Goal: Task Accomplishment & Management: Manage account settings

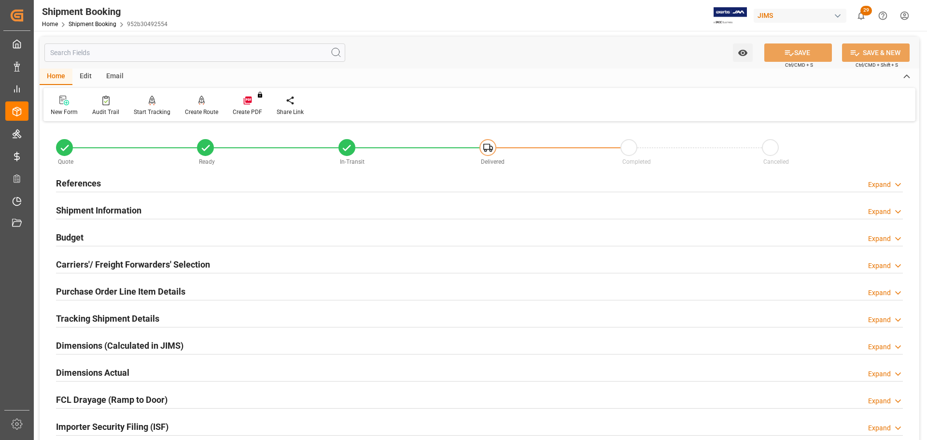
click at [122, 179] on div "References Expand" at bounding box center [479, 182] width 847 height 18
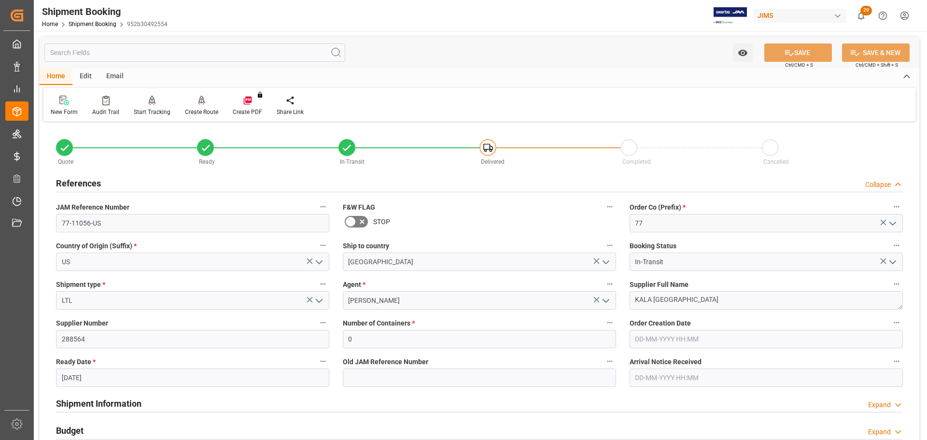
click at [122, 179] on div "References Collapse" at bounding box center [479, 182] width 847 height 18
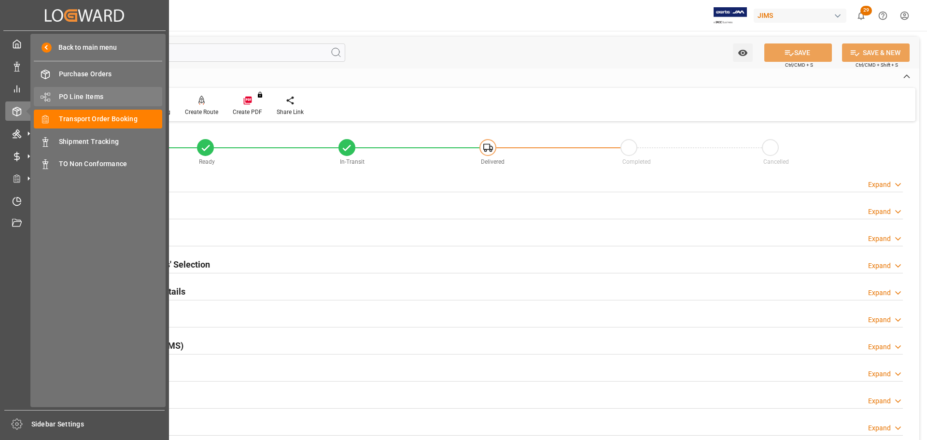
click at [98, 97] on span "PO Line Items" at bounding box center [111, 97] width 104 height 10
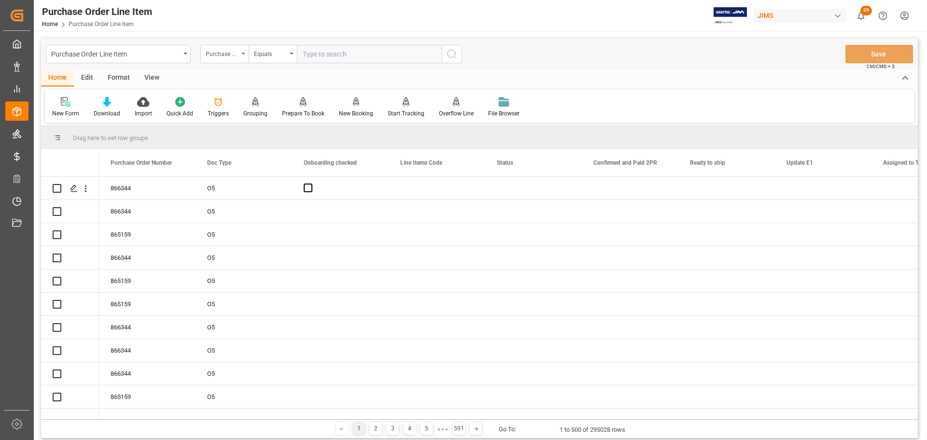
click at [241, 54] on div "Purchase Order Number" at bounding box center [224, 54] width 48 height 18
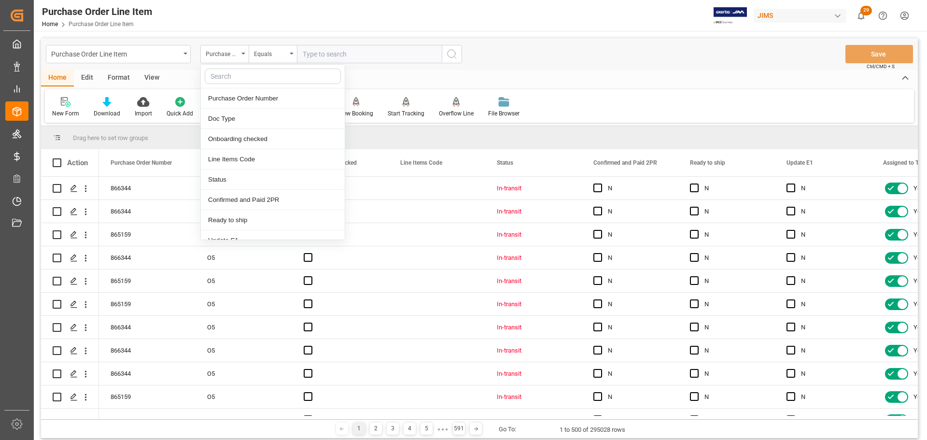
click at [224, 76] on input "text" at bounding box center [273, 76] width 136 height 15
type input "ref"
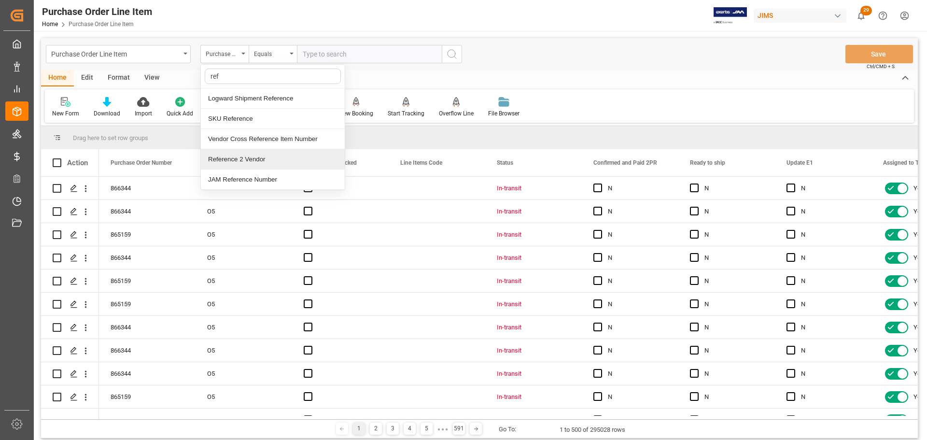
click at [228, 163] on div "Reference 2 Vendor" at bounding box center [273, 159] width 144 height 20
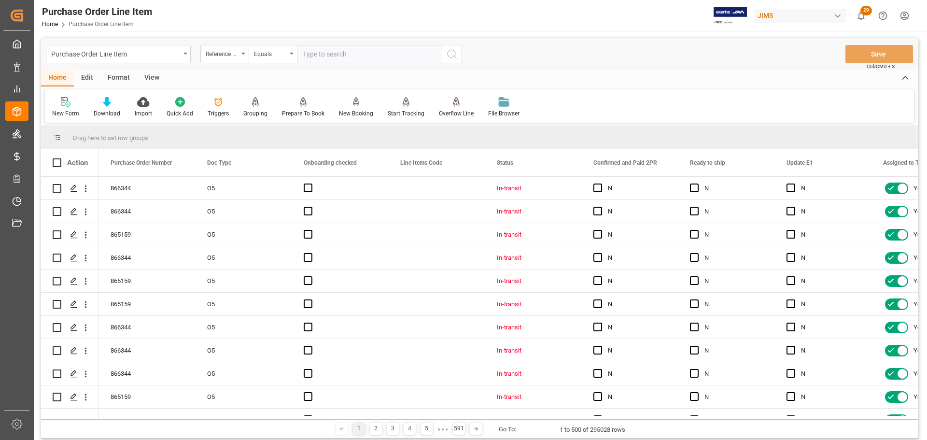
click at [318, 58] on input "text" at bounding box center [369, 54] width 145 height 18
paste input "77-11097-US"
type input "77-11097-US"
click at [457, 61] on button "search button" at bounding box center [452, 54] width 20 height 18
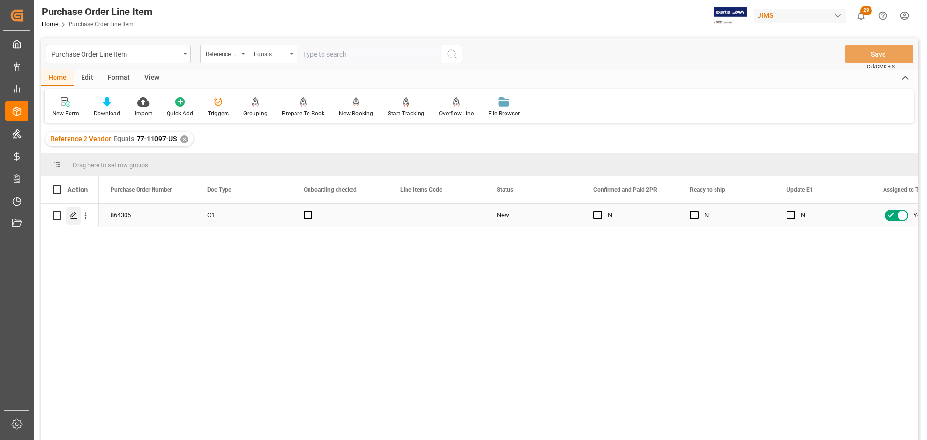
click at [76, 217] on icon "Press SPACE to select this row." at bounding box center [74, 215] width 8 height 8
click at [152, 78] on div "View" at bounding box center [151, 78] width 29 height 16
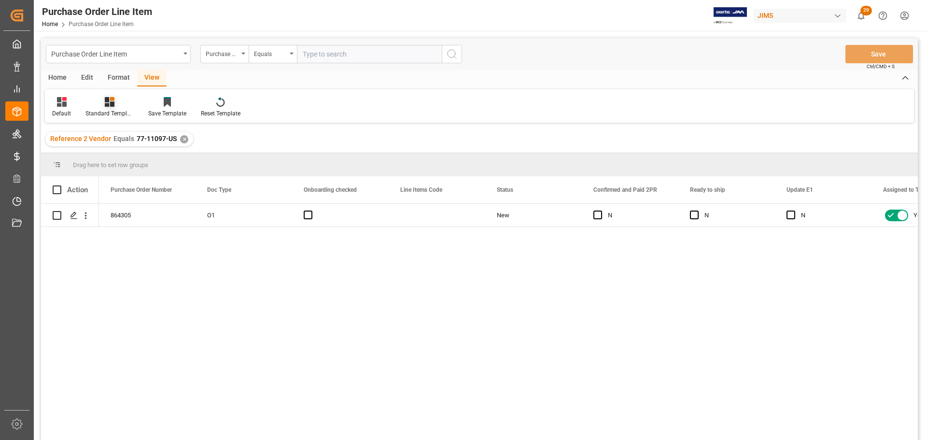
click at [103, 108] on div "Standard Templates" at bounding box center [109, 107] width 63 height 21
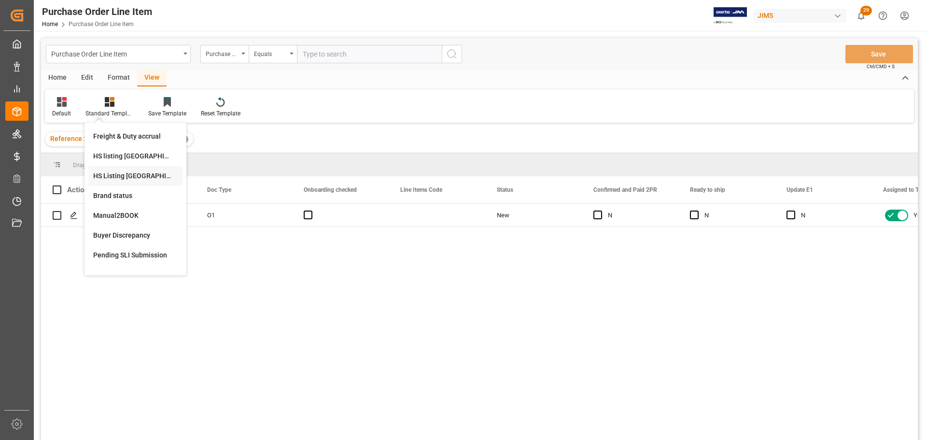
click at [123, 178] on div "HS Listing CANADA" at bounding box center [135, 176] width 84 height 10
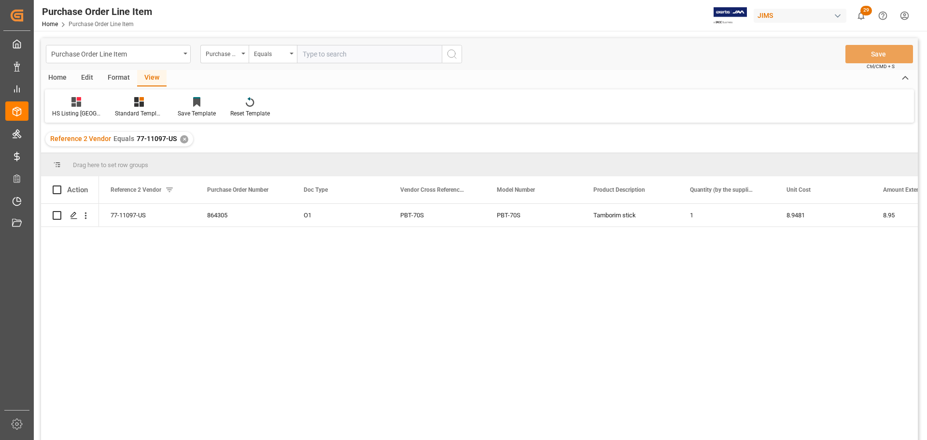
click at [54, 77] on div "Home" at bounding box center [57, 78] width 33 height 16
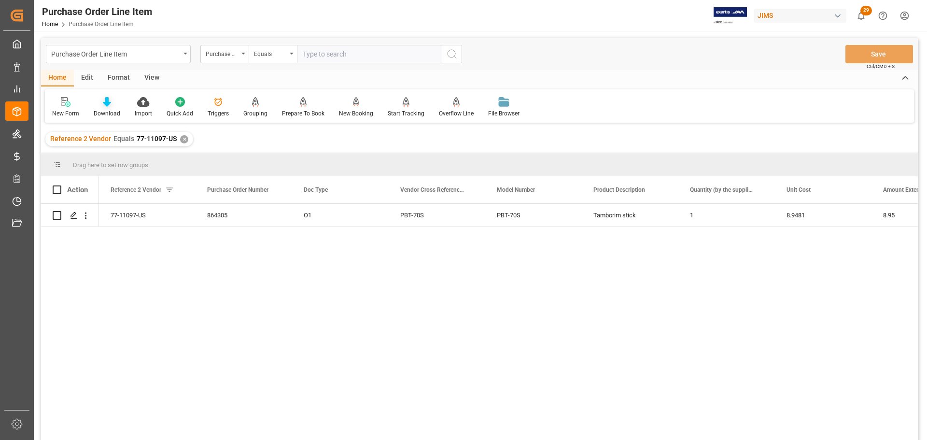
click at [111, 114] on div "Download" at bounding box center [107, 113] width 27 height 9
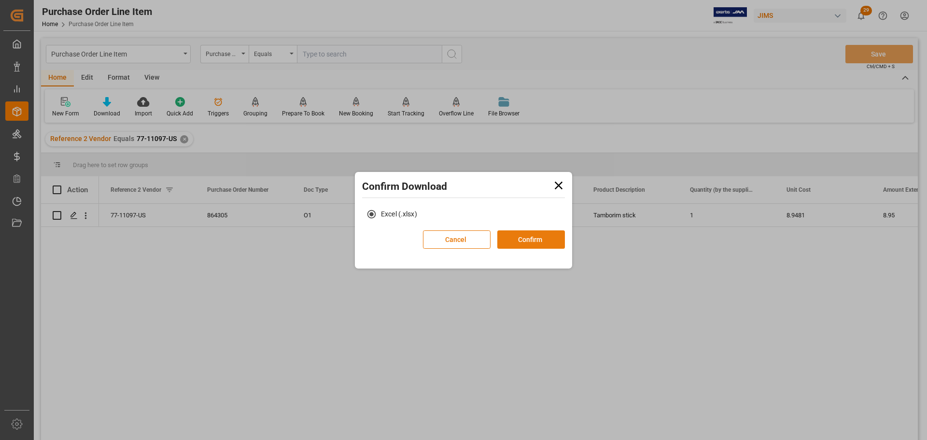
click at [518, 239] on button "Confirm" at bounding box center [531, 239] width 68 height 18
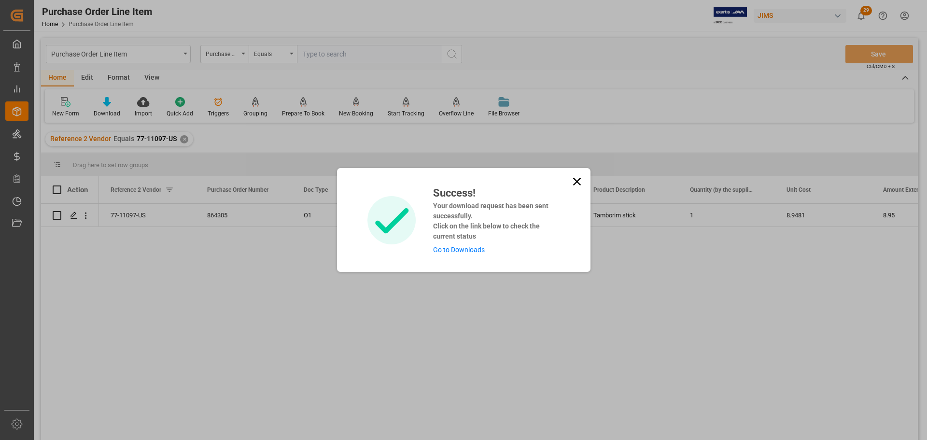
click at [463, 246] on link "Go to Downloads" at bounding box center [459, 250] width 52 height 8
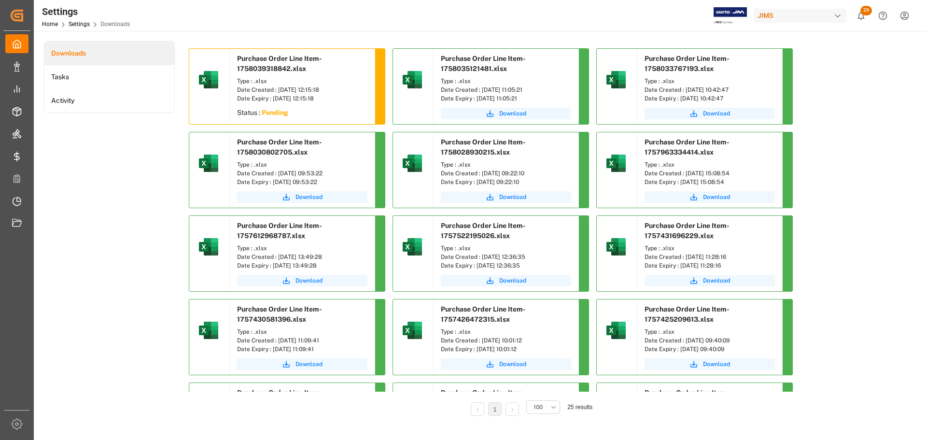
click at [147, 175] on div "Downloads Tasks Activity" at bounding box center [109, 235] width 131 height 388
click at [146, 174] on div "Downloads Tasks Activity" at bounding box center [109, 235] width 131 height 388
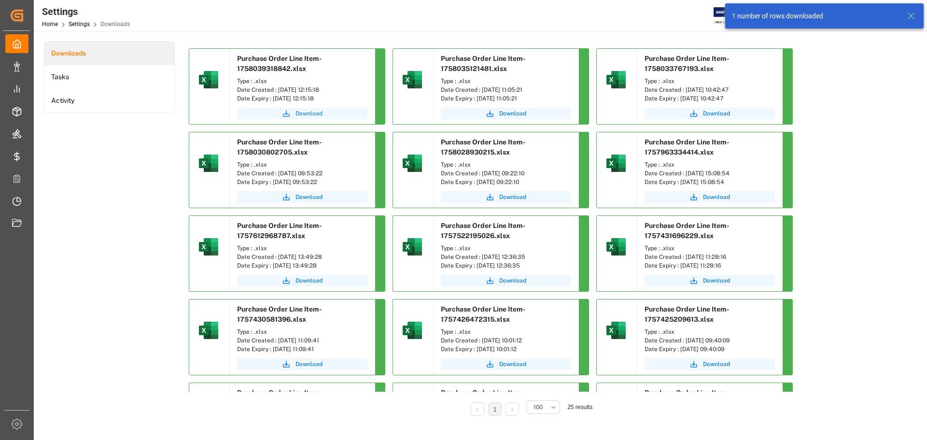
click at [307, 112] on span "Download" at bounding box center [308, 113] width 27 height 9
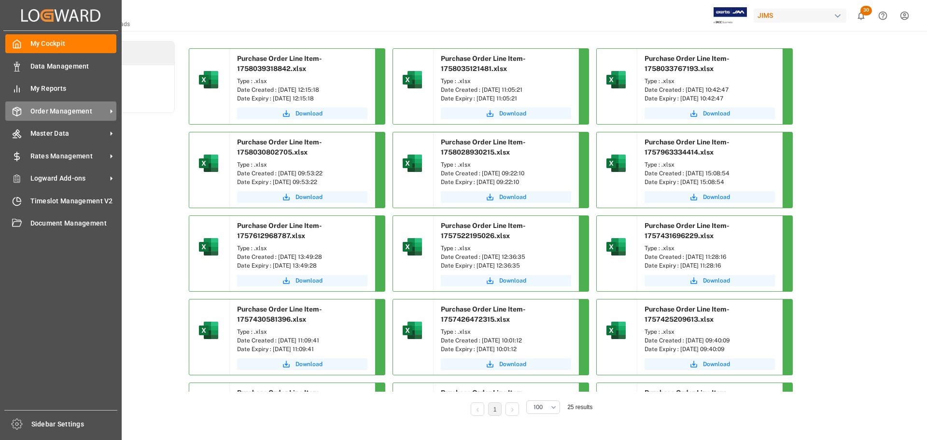
click at [28, 110] on div "Order Management Order Management" at bounding box center [60, 110] width 111 height 19
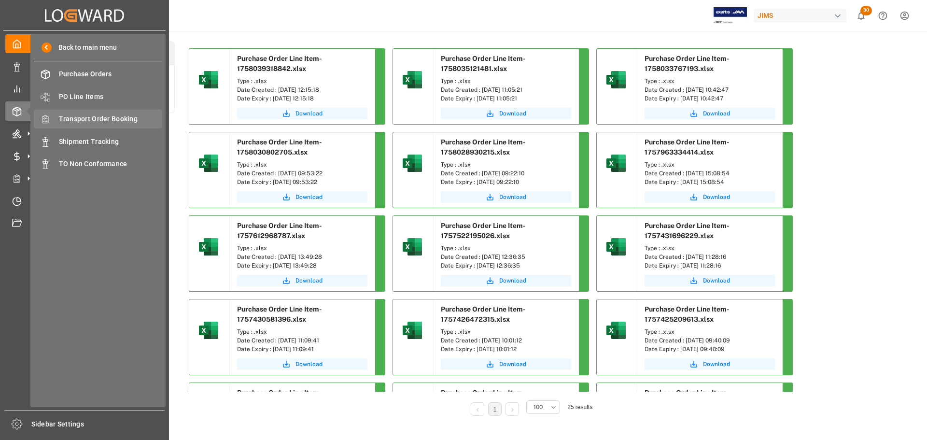
click at [97, 117] on span "Transport Order Booking" at bounding box center [111, 119] width 104 height 10
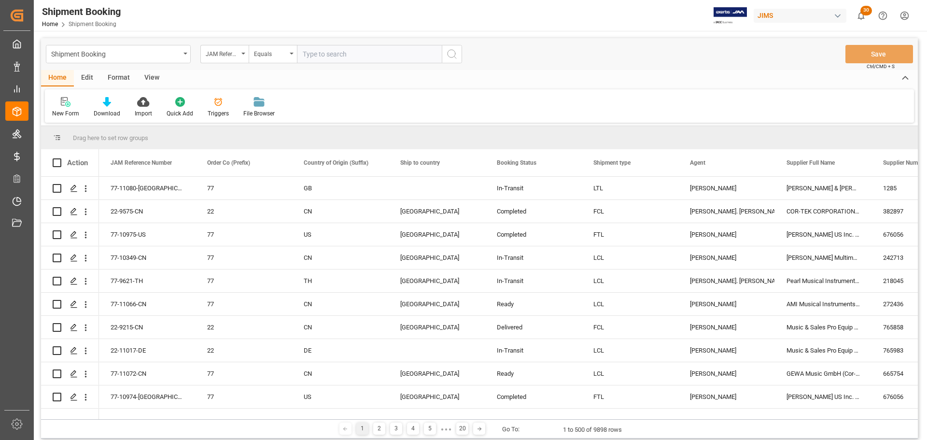
click at [342, 53] on input "text" at bounding box center [369, 54] width 145 height 18
type input "77-11097-US"
click at [458, 52] on button "search button" at bounding box center [452, 54] width 20 height 18
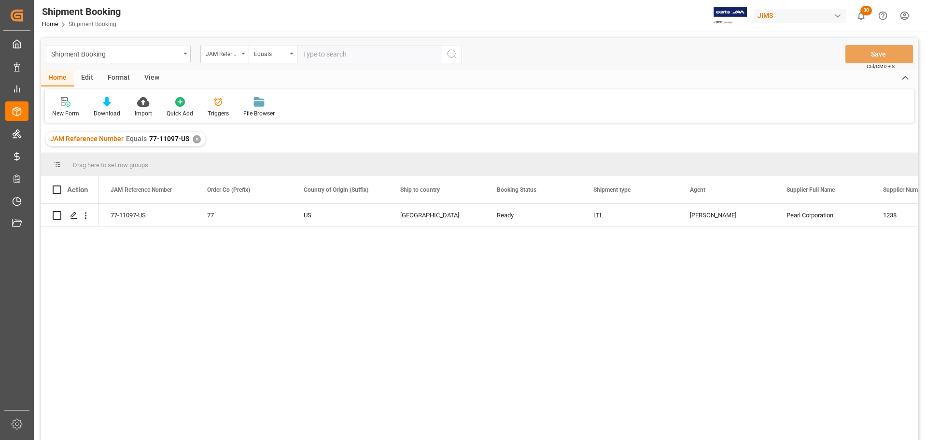
click at [225, 267] on div "77-11097-US 77 US Canada Ready LTL Manthan Sutaria Pearl Corporation 1238 0" at bounding box center [508, 325] width 819 height 242
click at [74, 218] on icon "Press SPACE to select this row." at bounding box center [74, 215] width 8 height 8
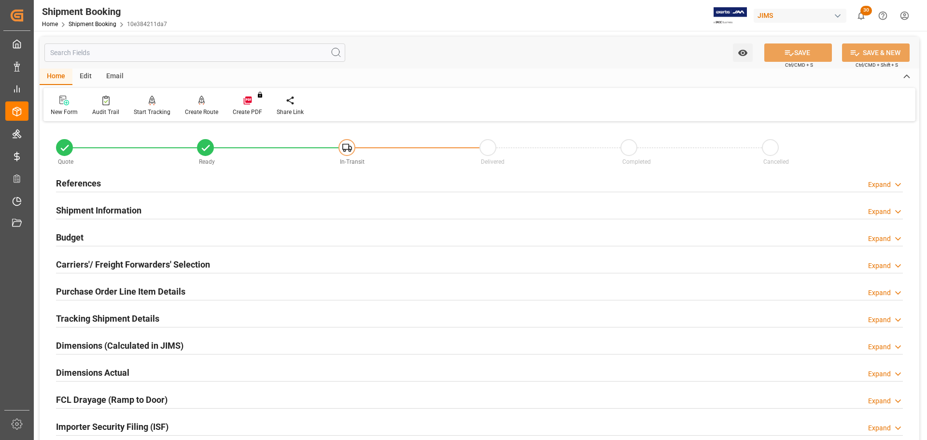
click at [84, 178] on h2 "References" at bounding box center [78, 183] width 45 height 13
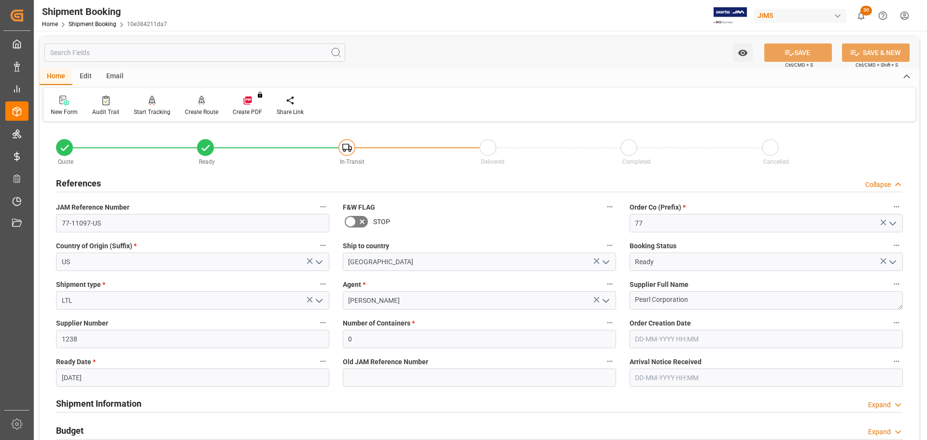
click at [95, 178] on h2 "References" at bounding box center [78, 183] width 45 height 13
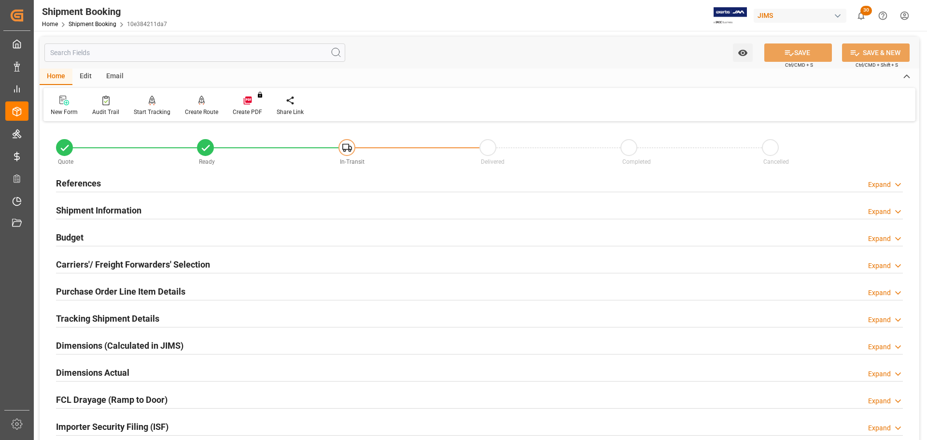
click at [106, 205] on h2 "Shipment Information" at bounding box center [98, 210] width 85 height 13
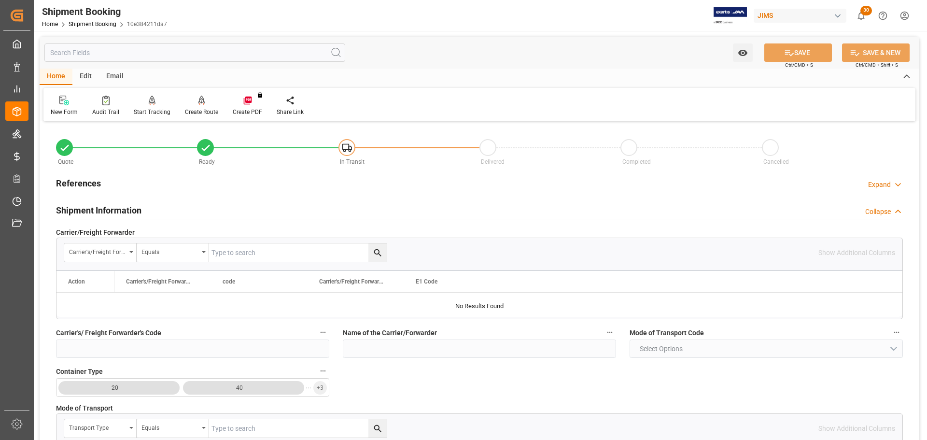
click at [106, 205] on h2 "Shipment Information" at bounding box center [98, 210] width 85 height 13
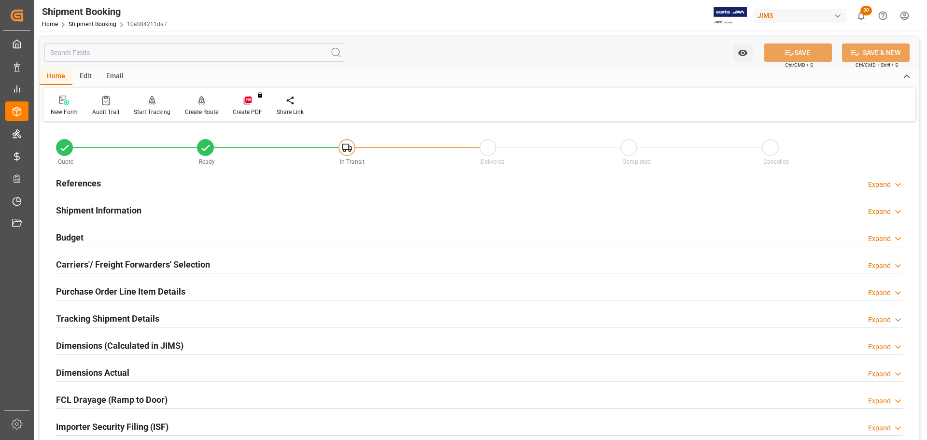
click at [106, 233] on div "Budget Expand" at bounding box center [479, 236] width 847 height 18
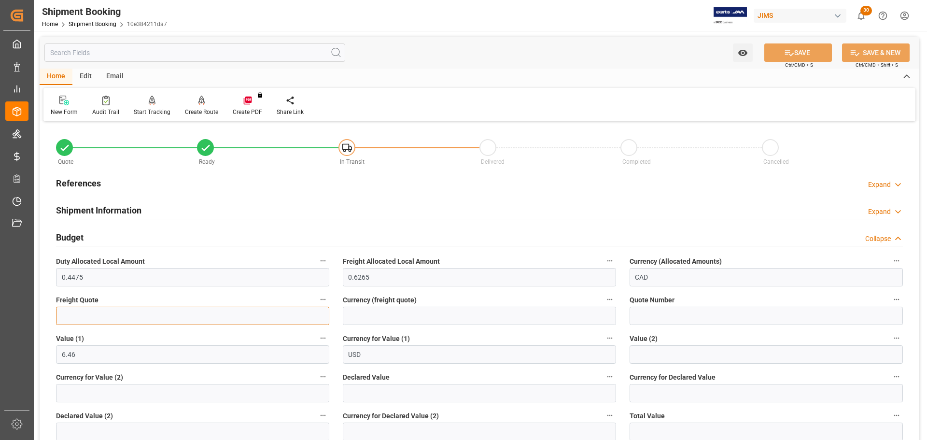
click at [167, 316] on input "text" at bounding box center [192, 316] width 273 height 18
type input "5"
type input "15"
click at [395, 314] on input at bounding box center [479, 316] width 273 height 18
type input "CAD"
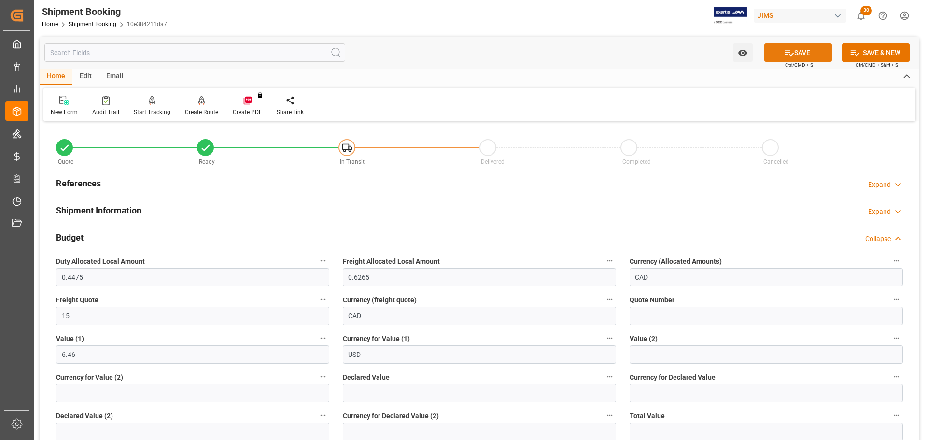
click at [810, 56] on button "SAVE" at bounding box center [798, 52] width 68 height 18
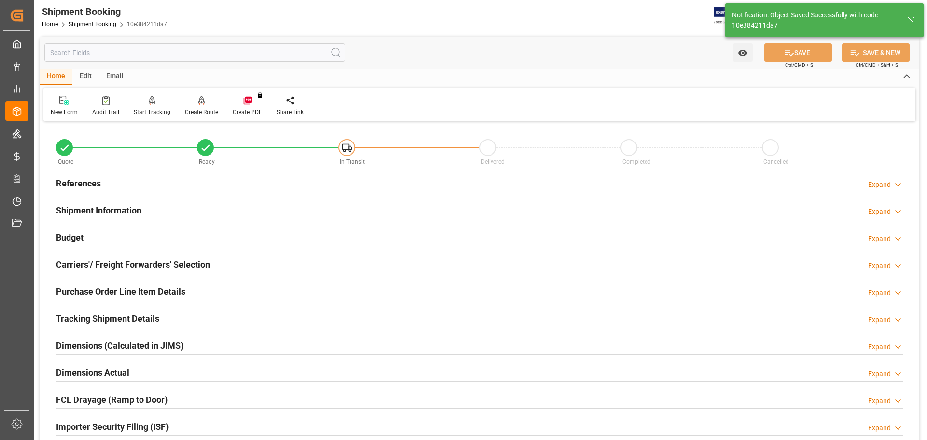
click at [105, 258] on h2 "Carriers'/ Freight Forwarders' Selection" at bounding box center [133, 264] width 154 height 13
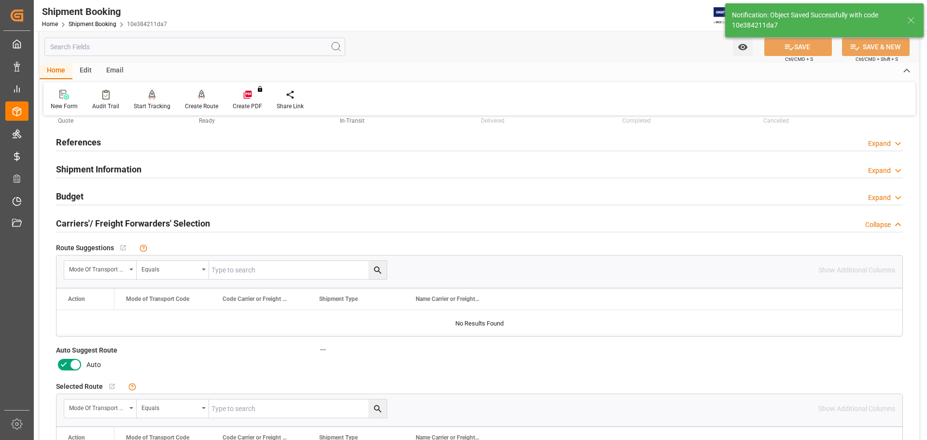
scroll to position [97, 0]
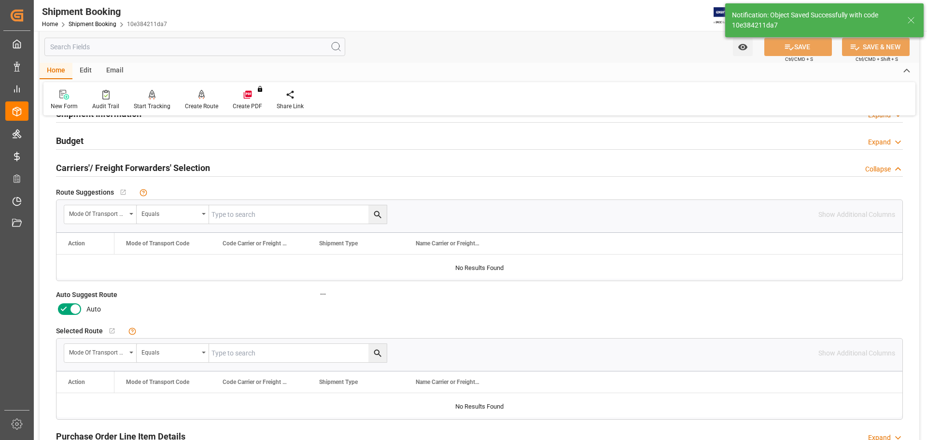
click at [76, 312] on icon at bounding box center [76, 309] width 12 height 12
click at [0, 0] on input "checkbox" at bounding box center [0, 0] width 0 height 0
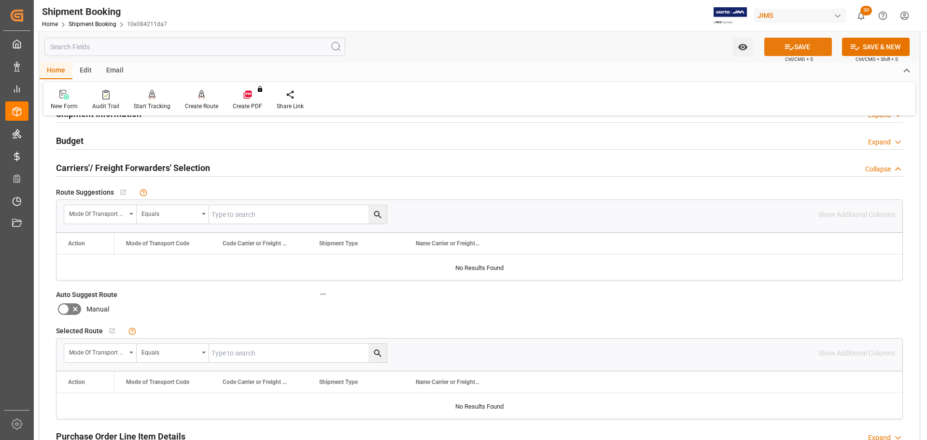
click at [789, 48] on icon at bounding box center [789, 47] width 10 height 10
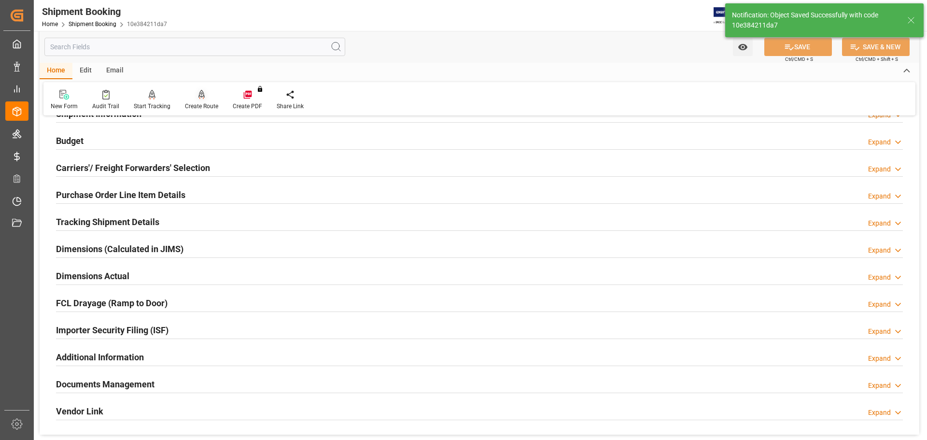
click at [198, 105] on div "Create Route" at bounding box center [201, 106] width 33 height 9
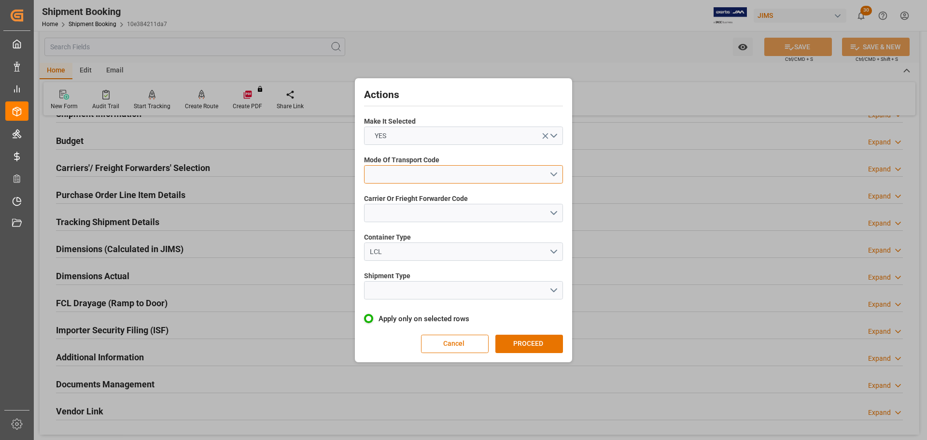
click at [410, 176] on button "open menu" at bounding box center [463, 174] width 199 height 18
click at [440, 256] on div "5- COURIER GROUND" at bounding box center [463, 258] width 198 height 20
click at [424, 216] on button "open menu" at bounding box center [463, 213] width 199 height 18
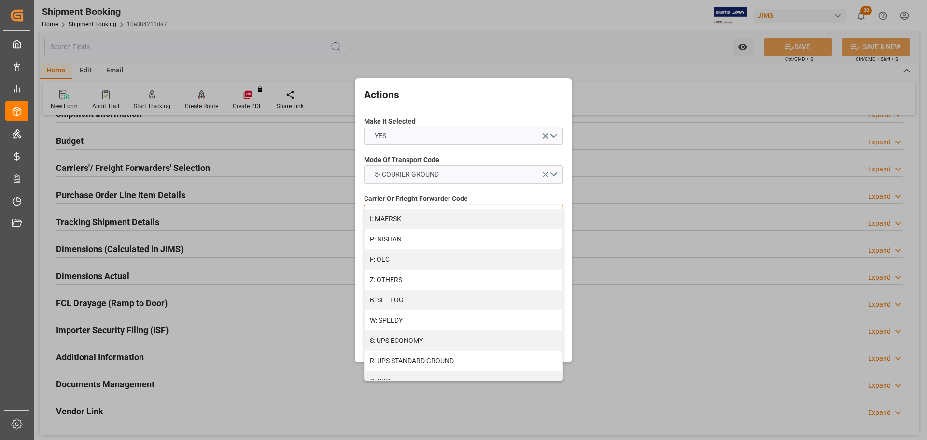
scroll to position [525, 0]
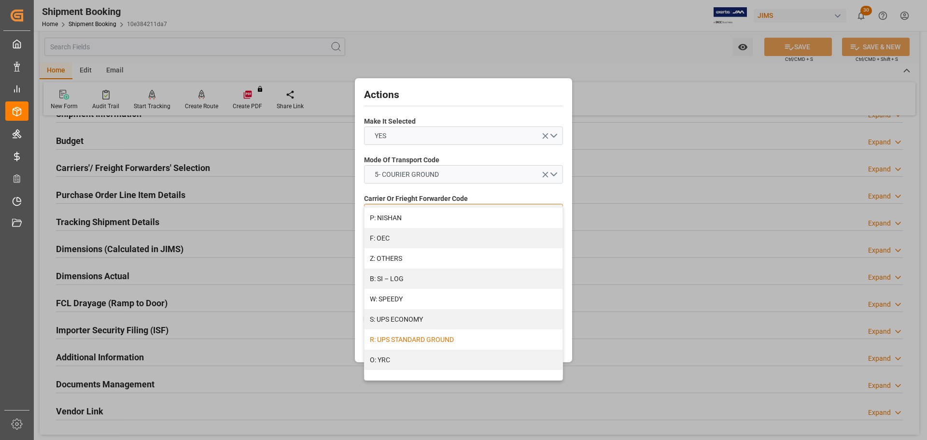
click at [433, 334] on div "R: UPS STANDARD GROUND" at bounding box center [463, 339] width 198 height 20
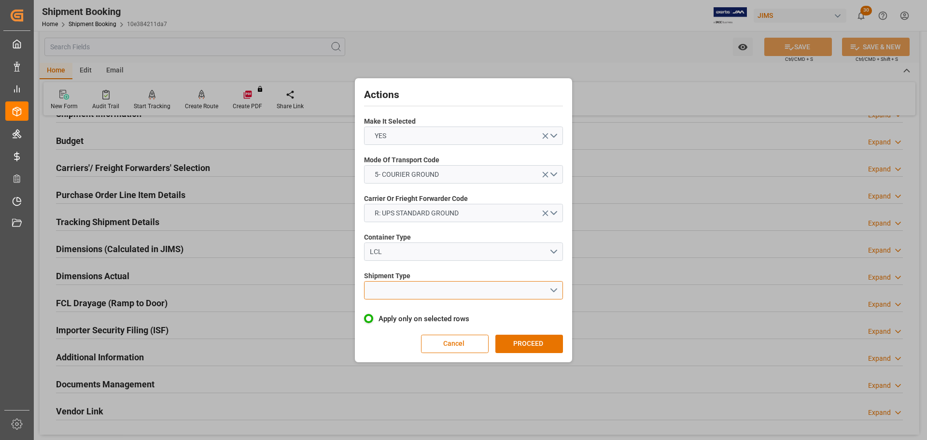
click at [427, 288] on button "open menu" at bounding box center [463, 290] width 199 height 18
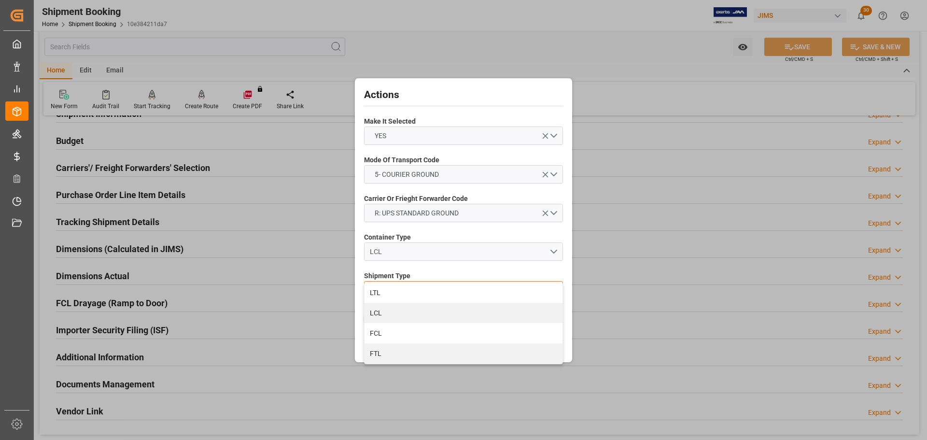
click at [427, 288] on div "LTL" at bounding box center [463, 292] width 198 height 20
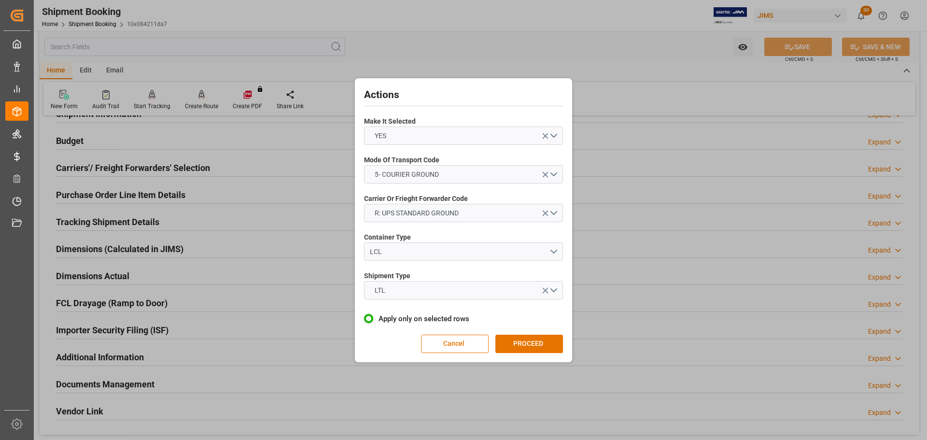
click at [529, 353] on div "Actions Make It Selected YES Mode Of Transport Code 5- COURIER GROUND Carrier O…" at bounding box center [463, 220] width 212 height 279
click at [529, 342] on button "PROCEED" at bounding box center [529, 344] width 68 height 18
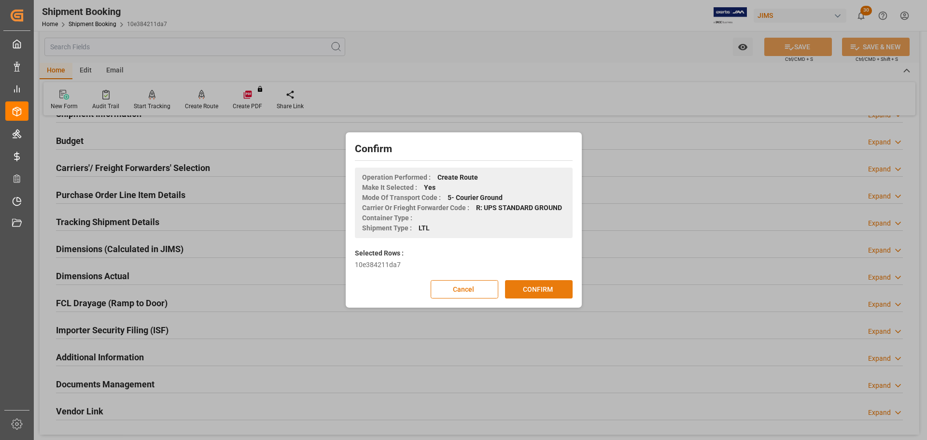
click at [528, 287] on button "CONFIRM" at bounding box center [539, 289] width 68 height 18
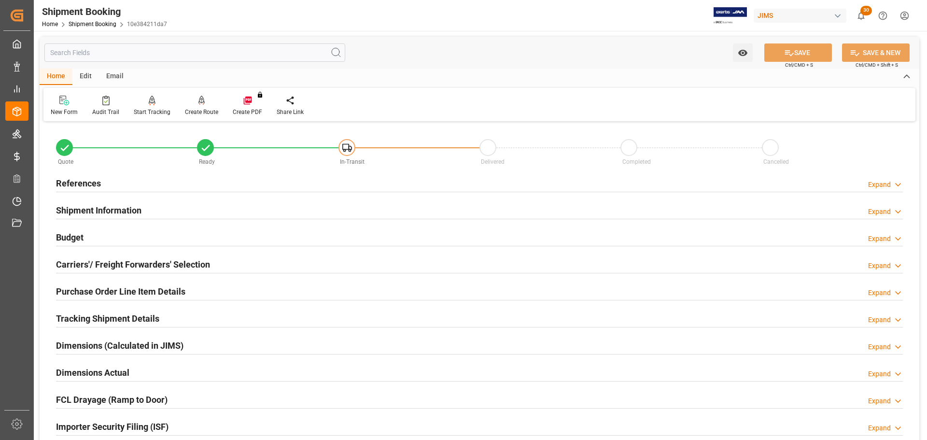
click at [166, 186] on div "References Expand" at bounding box center [479, 182] width 847 height 18
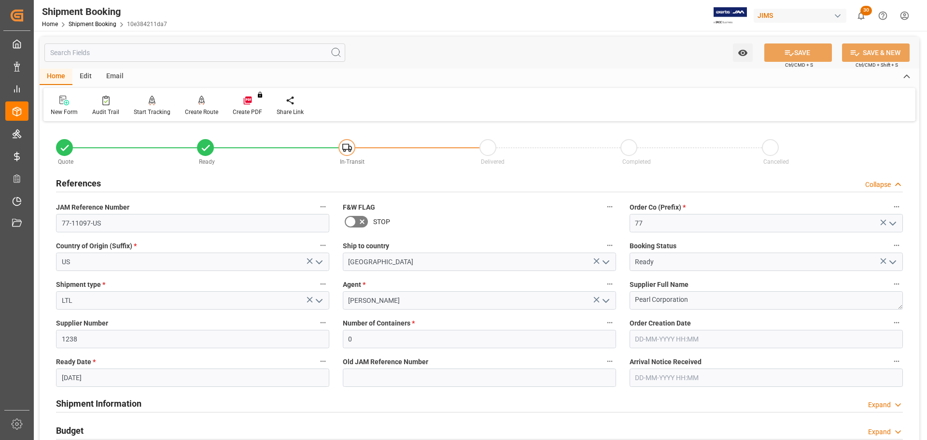
click at [166, 186] on div "References Collapse" at bounding box center [479, 182] width 847 height 18
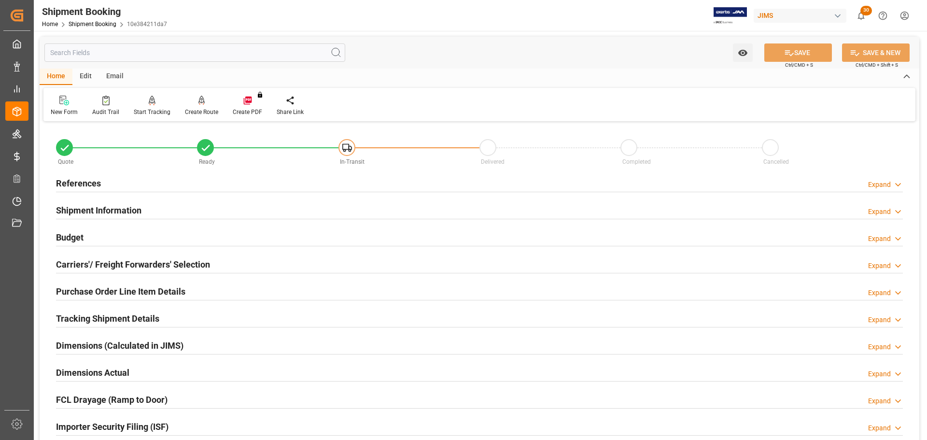
click at [166, 211] on div "Shipment Information Expand" at bounding box center [479, 209] width 847 height 18
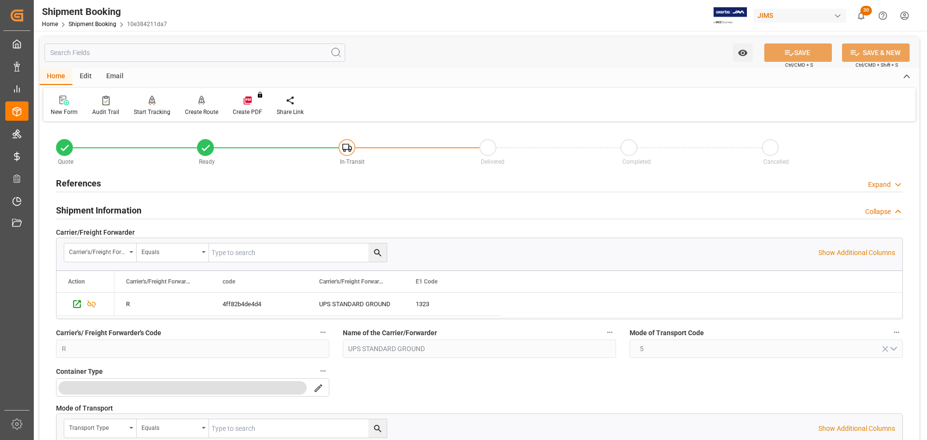
click at [166, 211] on div "Shipment Information Collapse" at bounding box center [479, 209] width 847 height 18
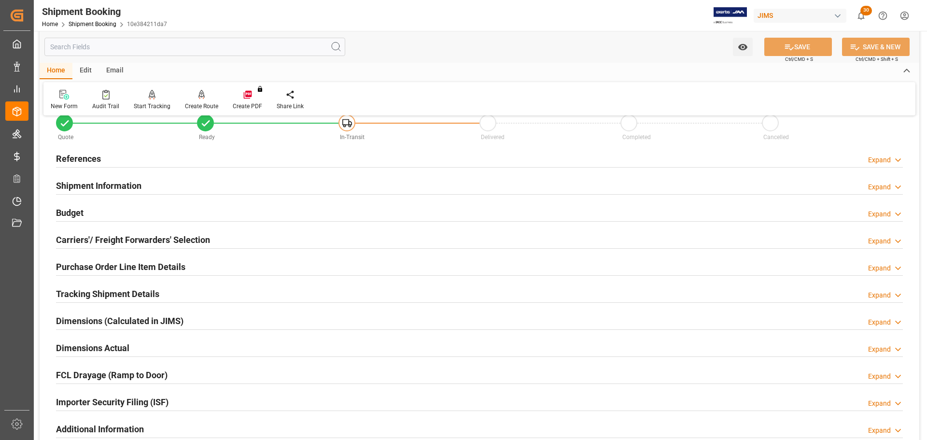
scroll to position [48, 0]
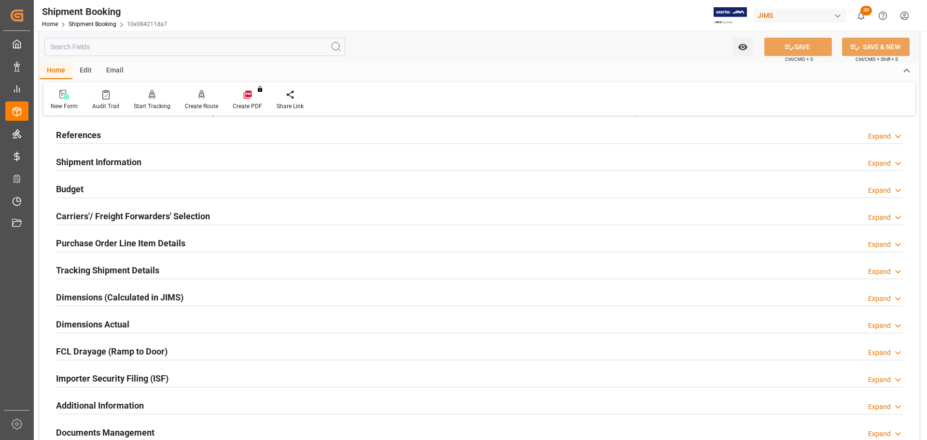
click at [124, 191] on div "Budget Expand" at bounding box center [479, 188] width 847 height 18
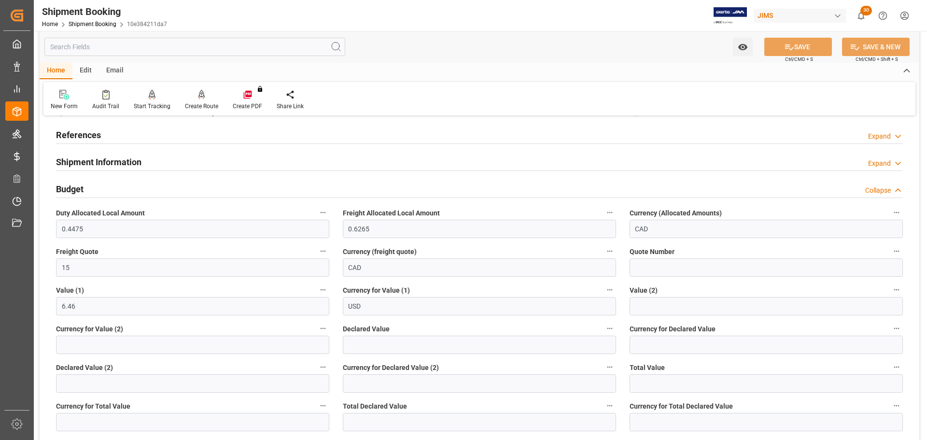
click at [111, 190] on div "Budget Collapse" at bounding box center [479, 188] width 847 height 18
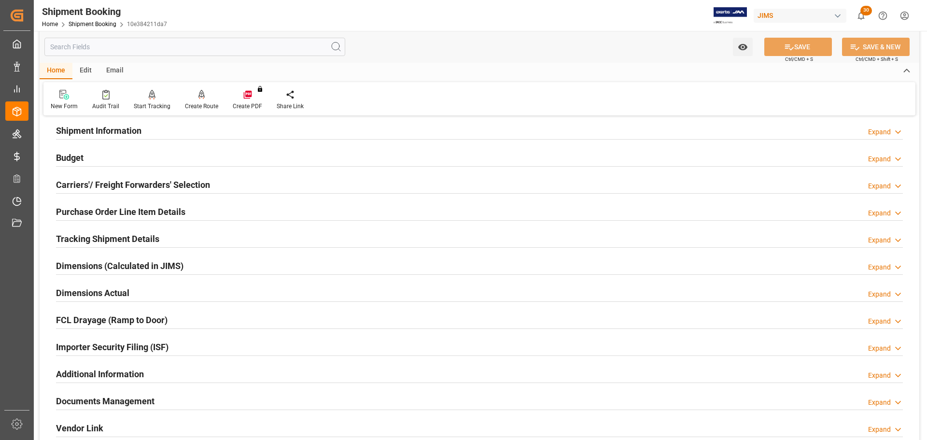
scroll to position [97, 0]
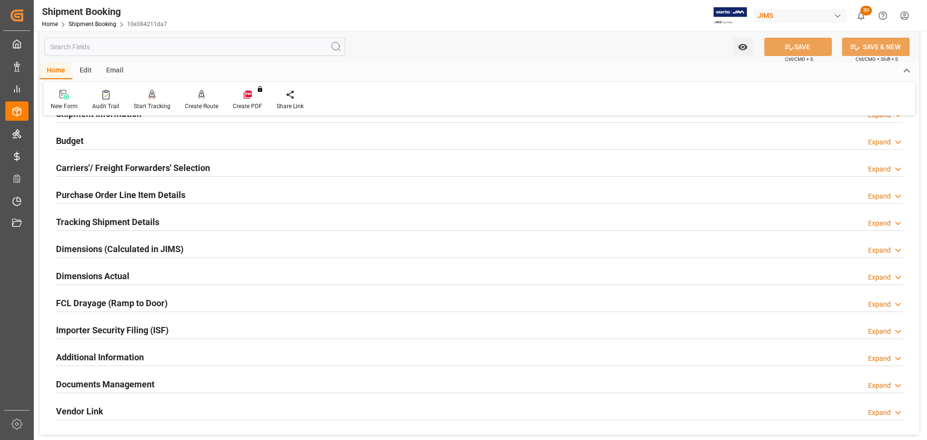
click at [112, 170] on h2 "Carriers'/ Freight Forwarders' Selection" at bounding box center [133, 167] width 154 height 13
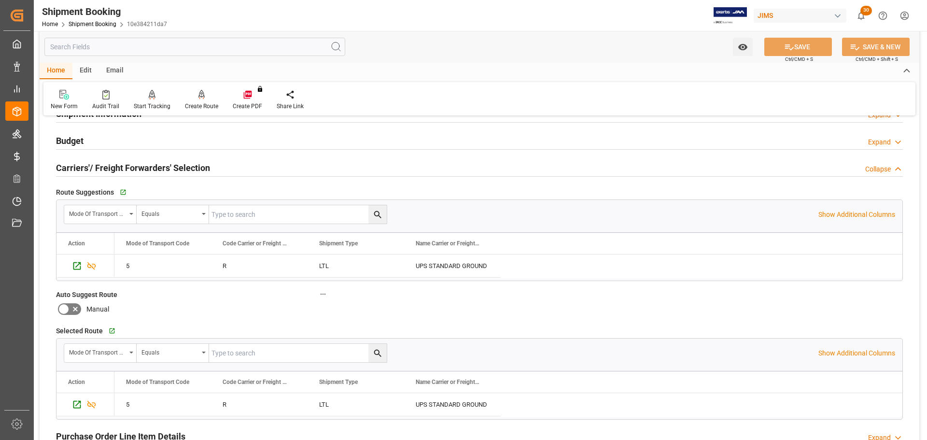
click at [130, 167] on h2 "Carriers'/ Freight Forwarders' Selection" at bounding box center [133, 167] width 154 height 13
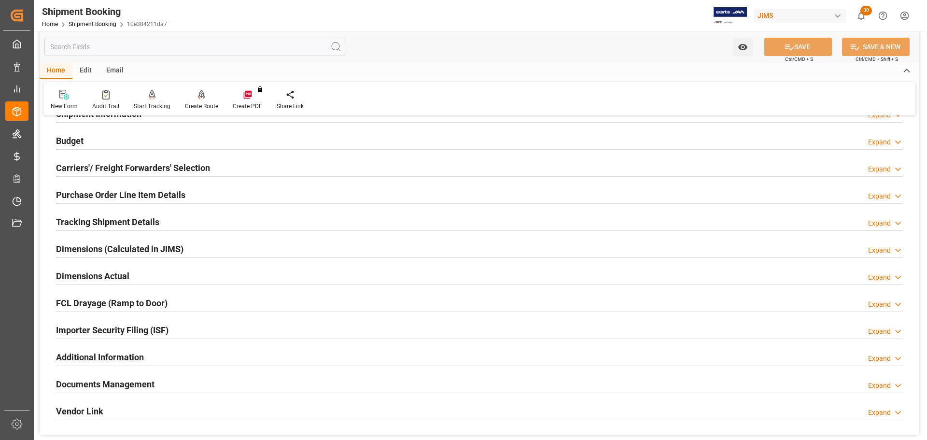
click at [132, 190] on h2 "Purchase Order Line Item Details" at bounding box center [120, 194] width 129 height 13
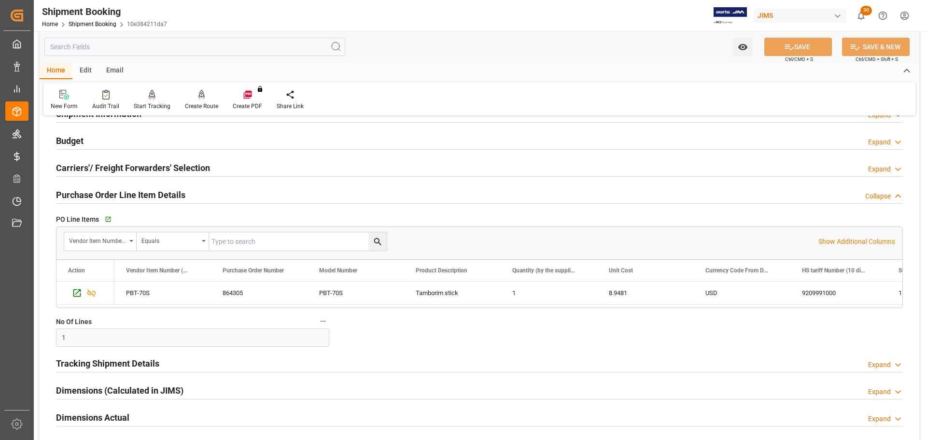
click at [132, 190] on h2 "Purchase Order Line Item Details" at bounding box center [120, 194] width 129 height 13
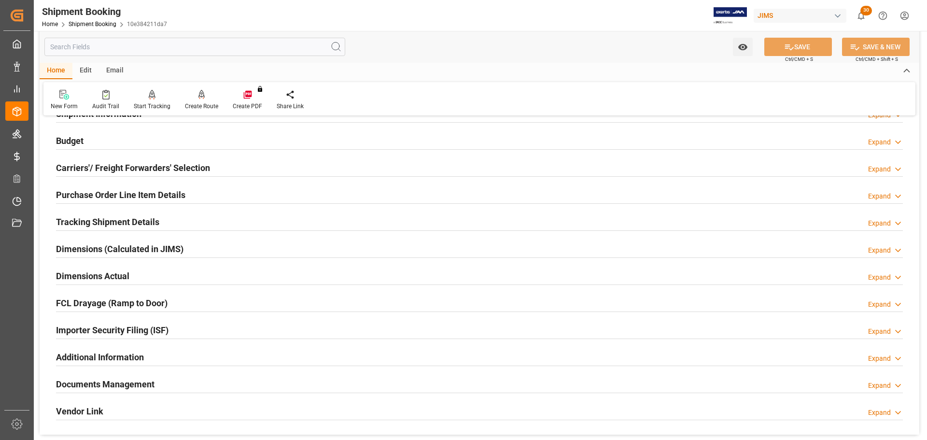
click at [122, 214] on div "Tracking Shipment Details" at bounding box center [107, 221] width 103 height 18
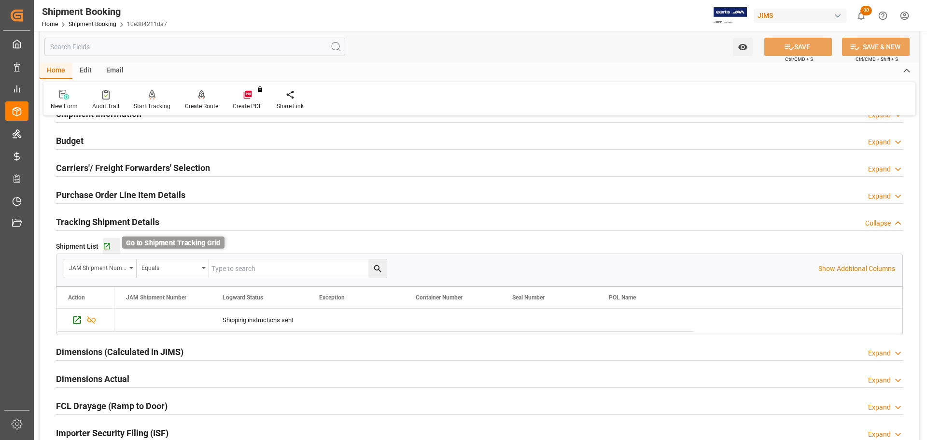
click at [106, 246] on icon "button" at bounding box center [107, 246] width 6 height 6
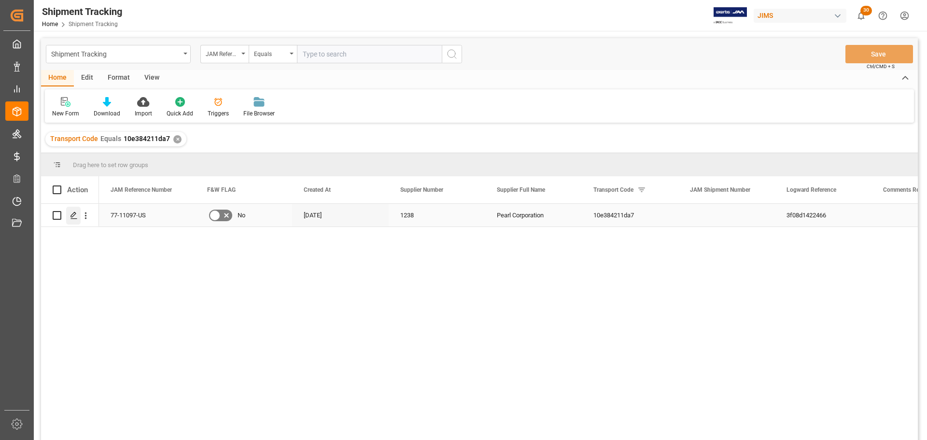
click at [75, 212] on icon "Press SPACE to select this row." at bounding box center [74, 215] width 8 height 8
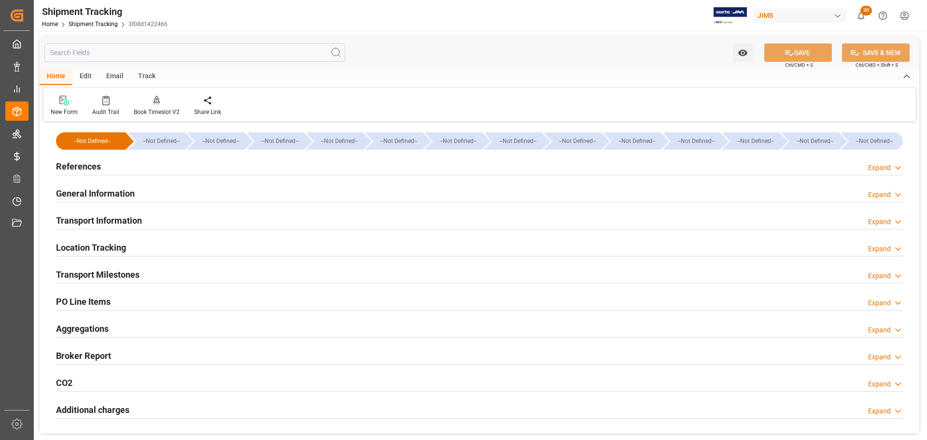
type input "[DATE]"
click at [80, 162] on h2 "References" at bounding box center [78, 166] width 45 height 13
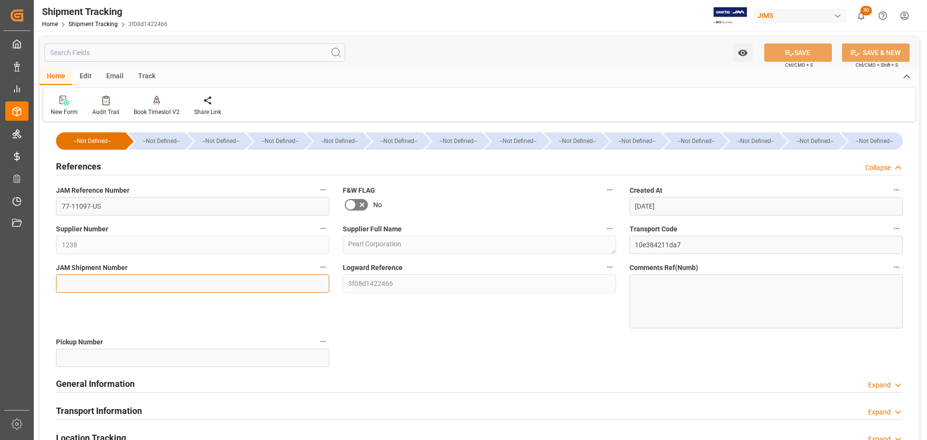
click at [92, 280] on input at bounding box center [192, 283] width 273 height 18
paste input "73045"
type input "73045"
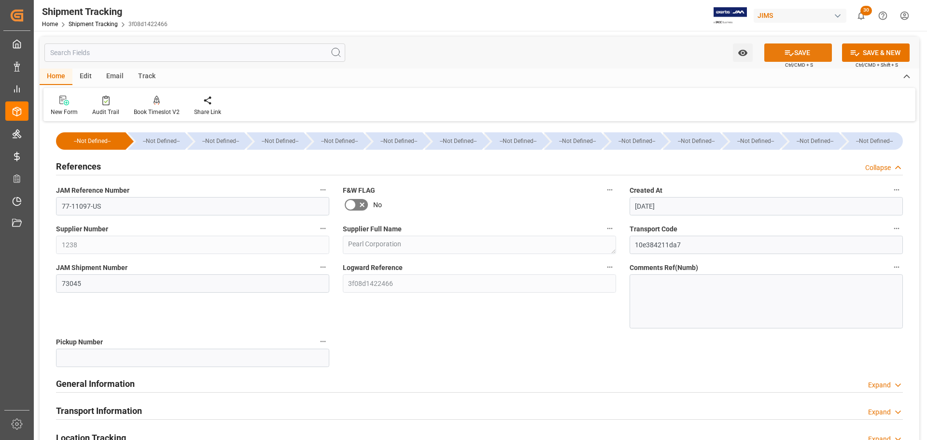
click at [789, 50] on icon at bounding box center [789, 53] width 10 height 10
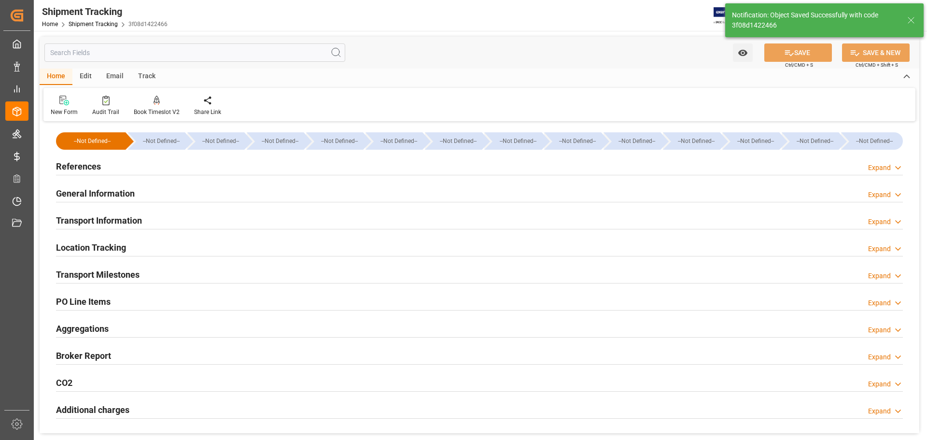
click at [127, 166] on div "References Expand" at bounding box center [479, 165] width 847 height 18
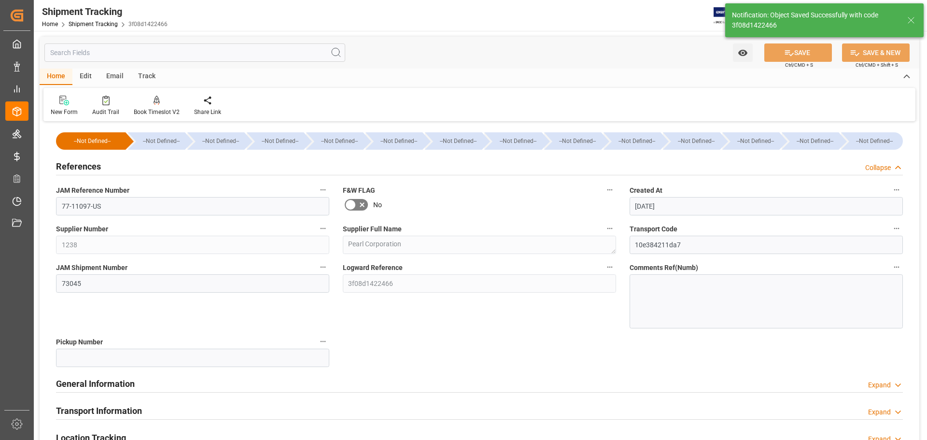
click at [127, 166] on div "References Collapse" at bounding box center [479, 165] width 847 height 18
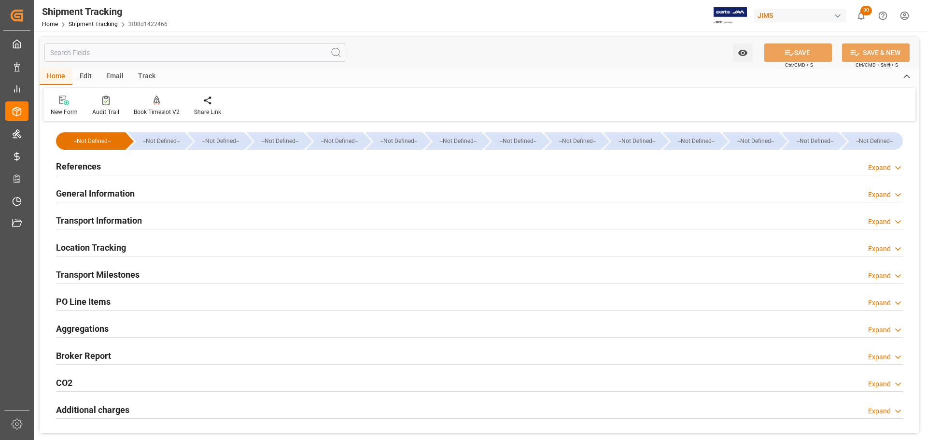
click at [132, 186] on div "General Information" at bounding box center [95, 192] width 79 height 18
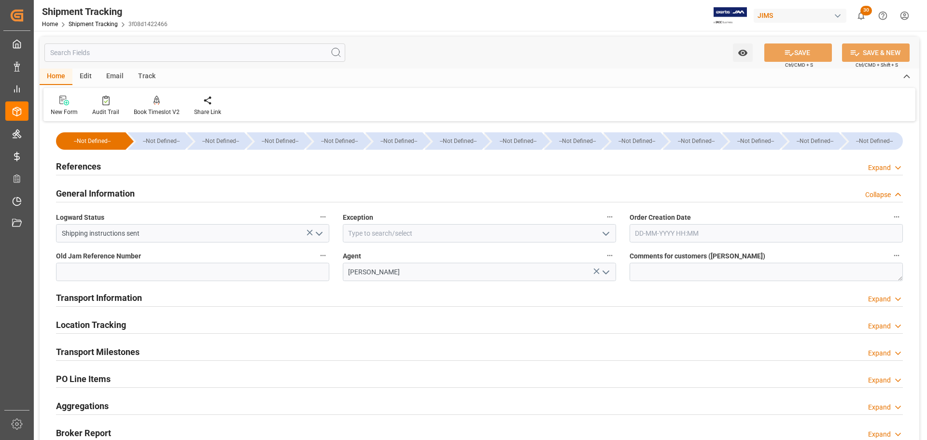
click at [132, 188] on h2 "General Information" at bounding box center [95, 193] width 79 height 13
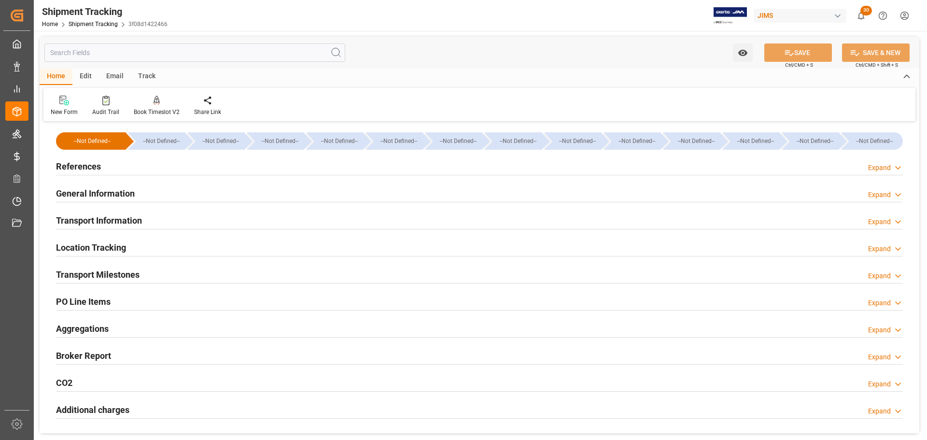
click at [131, 211] on div "Transport Information" at bounding box center [99, 219] width 86 height 18
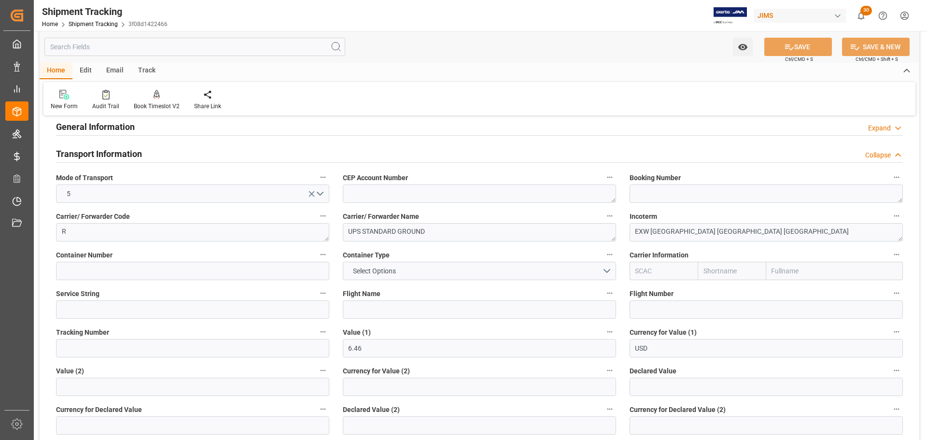
scroll to position [97, 0]
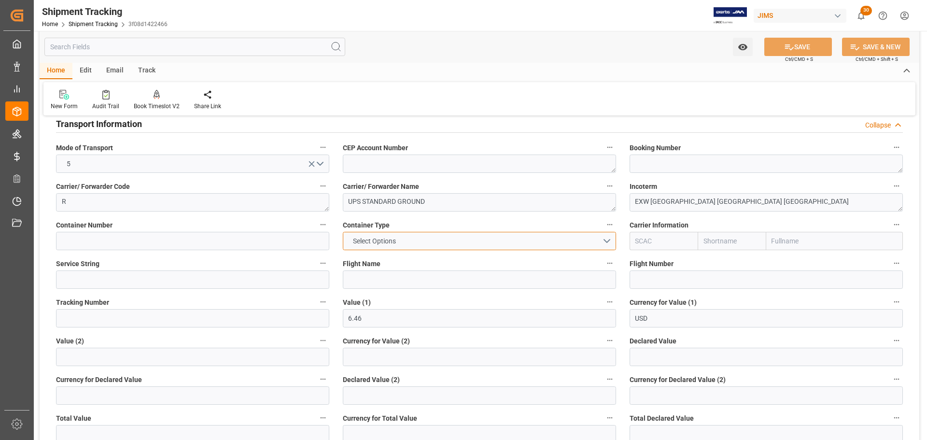
click at [396, 234] on button "Select Options" at bounding box center [479, 241] width 273 height 18
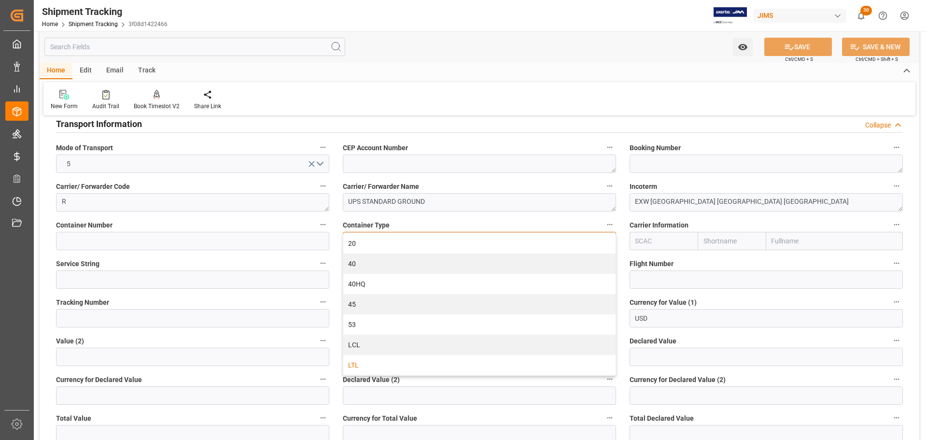
click at [361, 364] on div "LTL" at bounding box center [479, 365] width 272 height 20
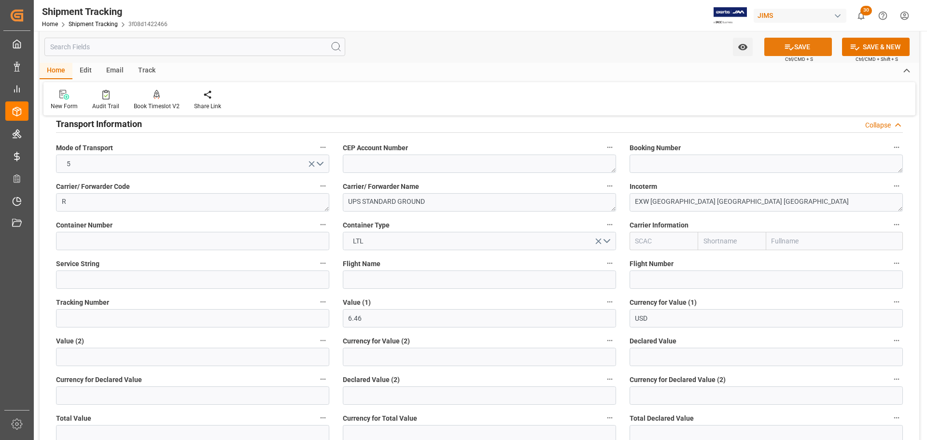
click at [793, 46] on button "SAVE" at bounding box center [798, 47] width 68 height 18
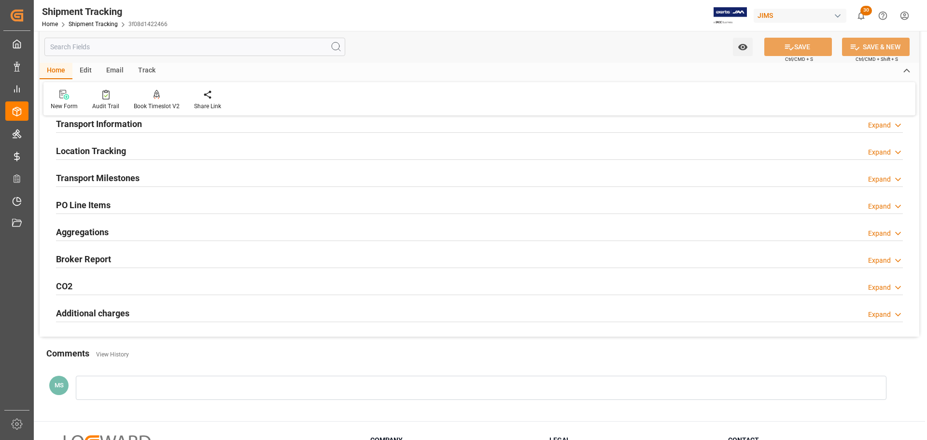
click at [150, 179] on div "Transport Milestones Expand" at bounding box center [479, 177] width 847 height 18
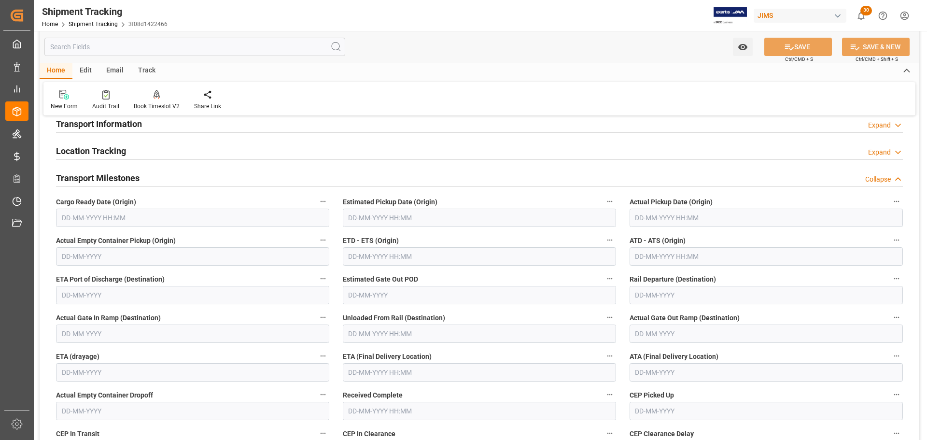
click at [150, 179] on div "Transport Milestones Collapse" at bounding box center [479, 177] width 847 height 18
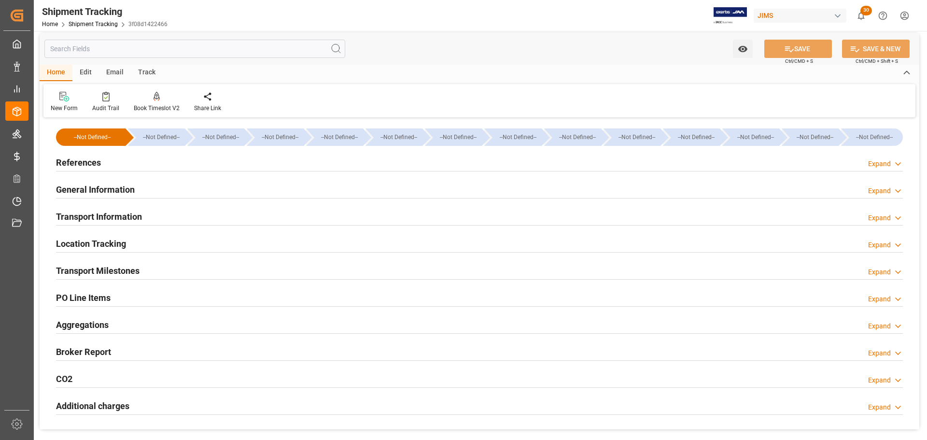
scroll to position [0, 0]
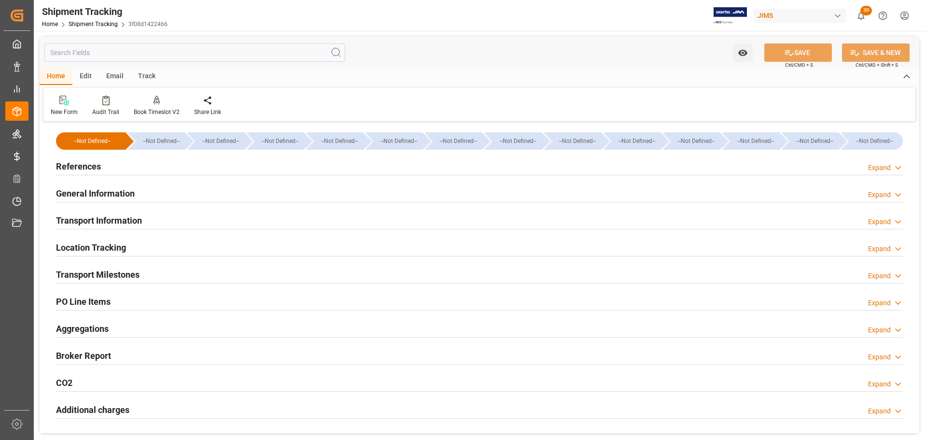
click at [168, 223] on div "Transport Information Expand" at bounding box center [479, 219] width 847 height 18
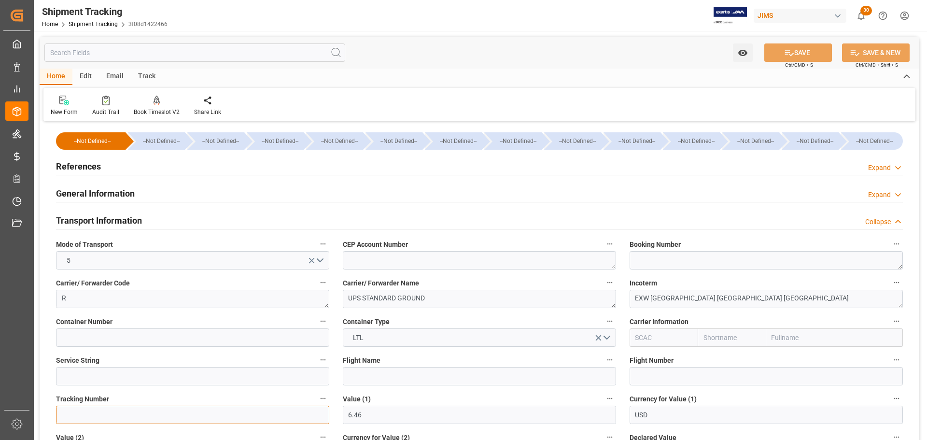
click at [96, 413] on input at bounding box center [192, 415] width 273 height 18
paste input "1Z3178836821764992"
type input "1Z3178836821764992"
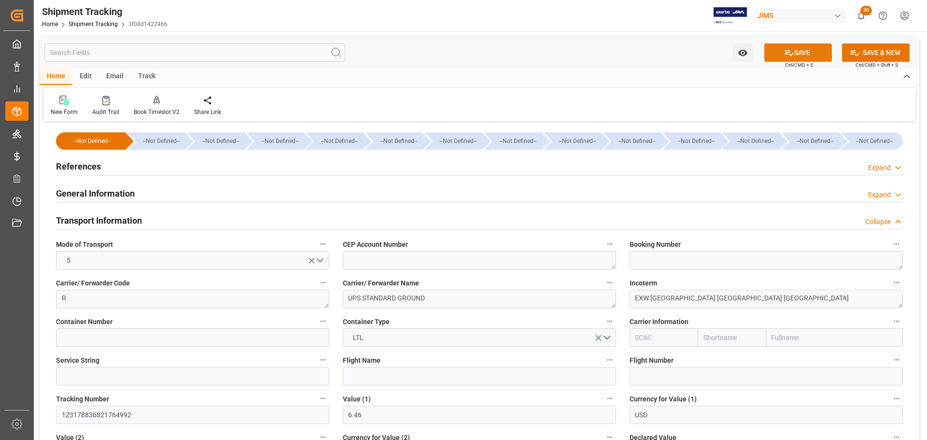
click at [785, 54] on icon at bounding box center [789, 53] width 9 height 6
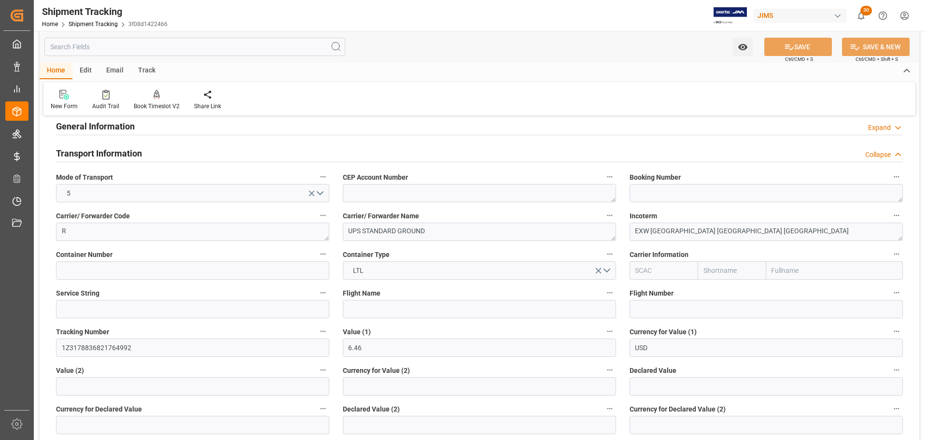
scroll to position [97, 0]
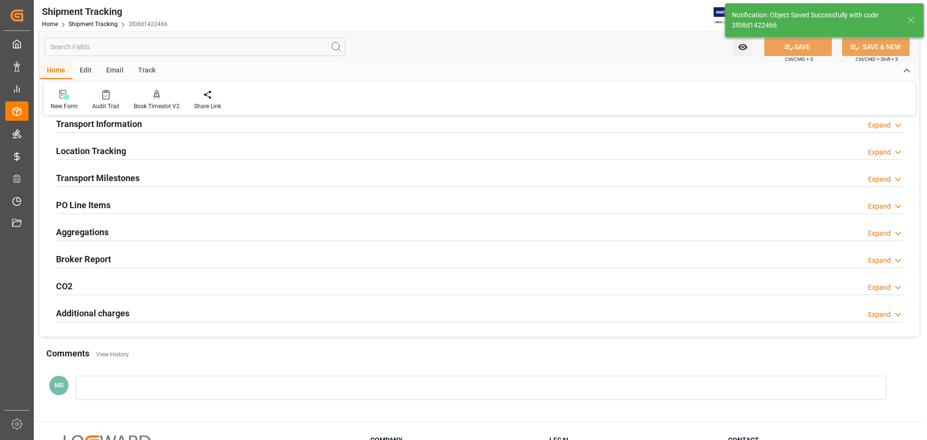
click at [137, 178] on h2 "Transport Milestones" at bounding box center [98, 177] width 84 height 13
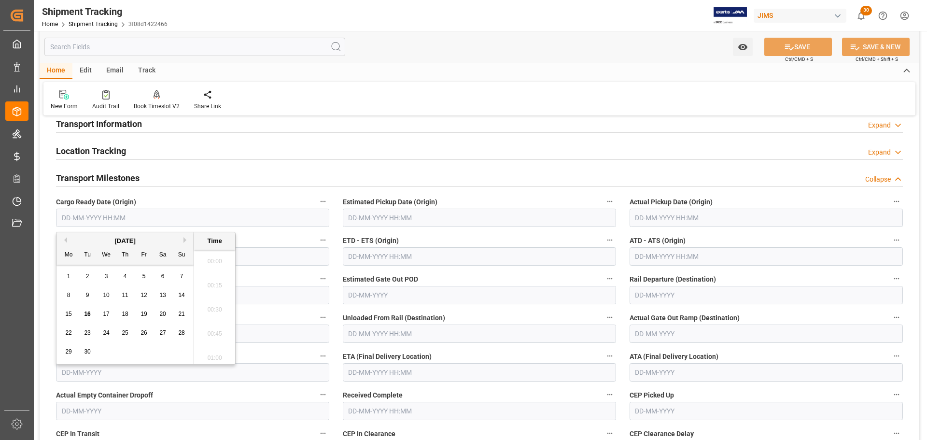
click at [128, 220] on input "text" at bounding box center [192, 218] width 273 height 18
click at [126, 294] on span "11" at bounding box center [125, 295] width 6 height 7
type input "11-09-2025 00:00"
click at [437, 216] on input "text" at bounding box center [479, 218] width 273 height 18
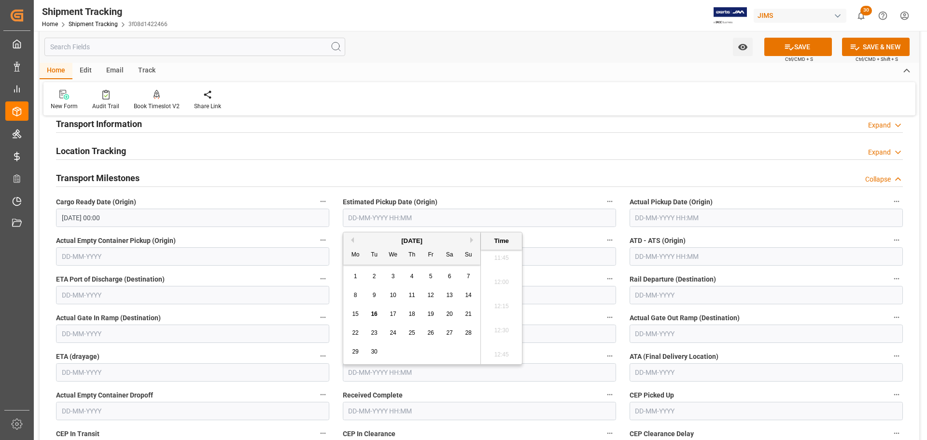
click at [414, 297] on span "11" at bounding box center [411, 295] width 6 height 7
type input "11-09-2025 00:00"
click at [686, 215] on input "text" at bounding box center [766, 218] width 273 height 18
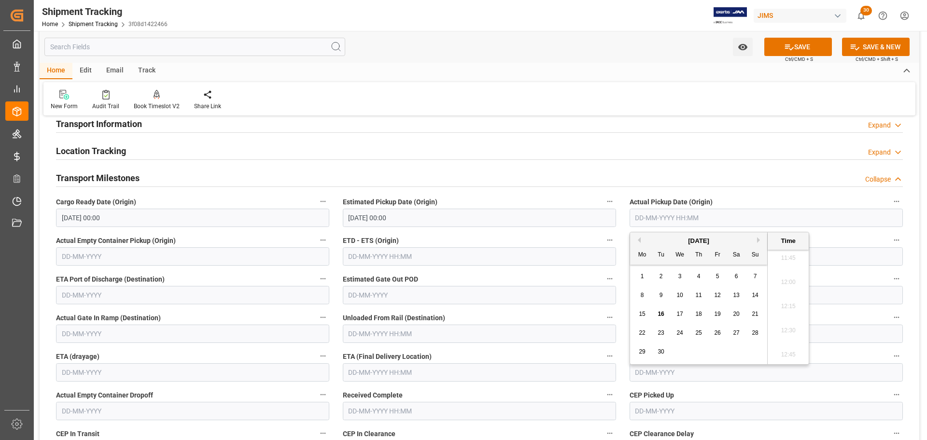
click at [698, 291] on div "11" at bounding box center [699, 296] width 12 height 12
type input "11-09-2025 00:00"
click at [417, 369] on input "text" at bounding box center [479, 372] width 273 height 18
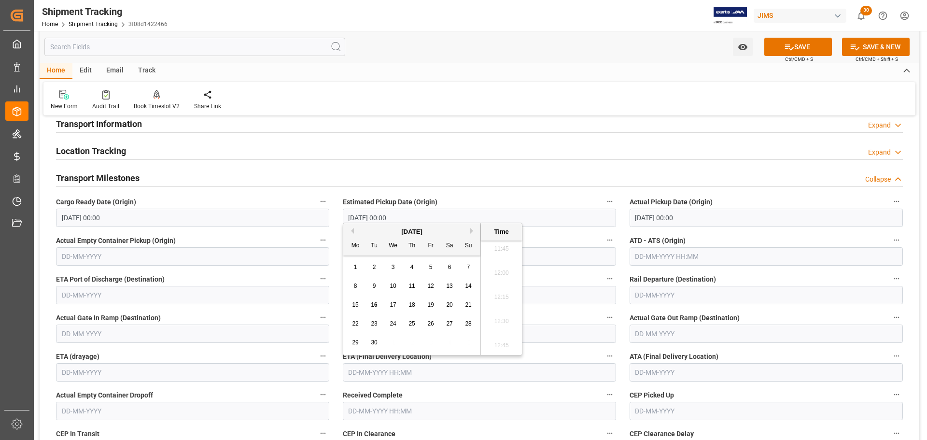
click at [372, 303] on span "16" at bounding box center [374, 304] width 6 height 7
type input "16-09-2025 00:00"
click at [795, 43] on button "SAVE" at bounding box center [798, 47] width 68 height 18
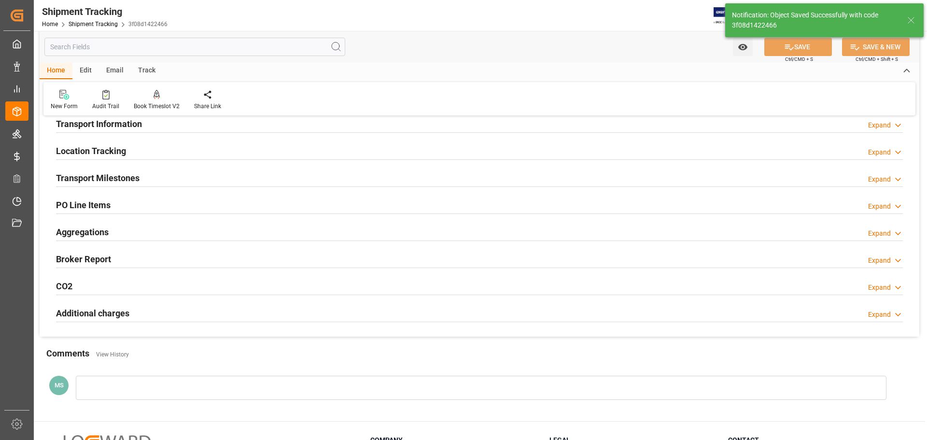
click at [191, 180] on div "Transport Milestones Expand" at bounding box center [479, 177] width 847 height 18
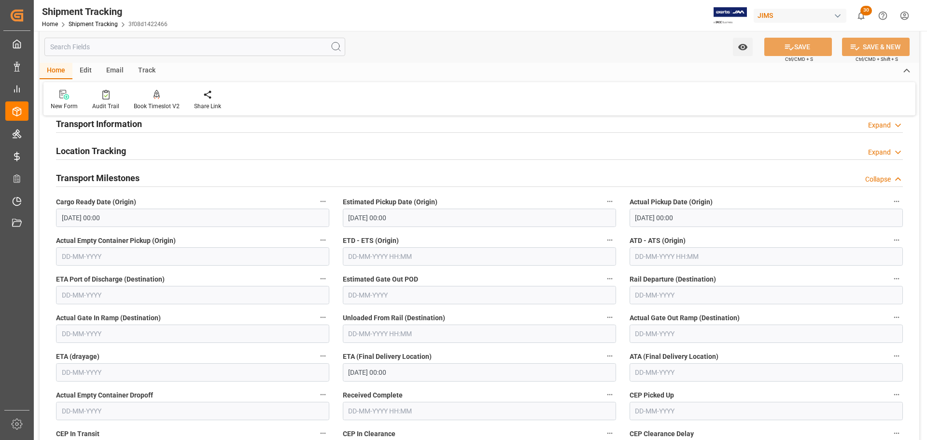
click at [179, 177] on div "Transport Milestones Collapse" at bounding box center [479, 177] width 847 height 18
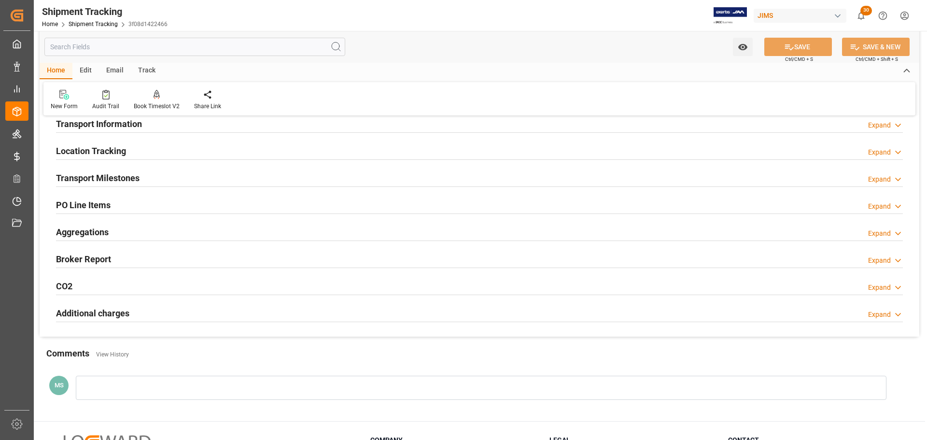
click at [179, 177] on div "Transport Milestones Expand" at bounding box center [479, 177] width 847 height 18
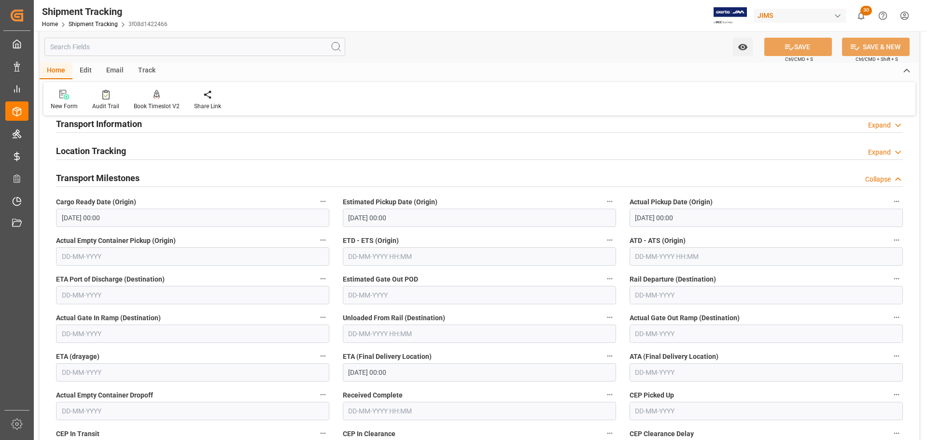
click at [107, 179] on h2 "Transport Milestones" at bounding box center [98, 177] width 84 height 13
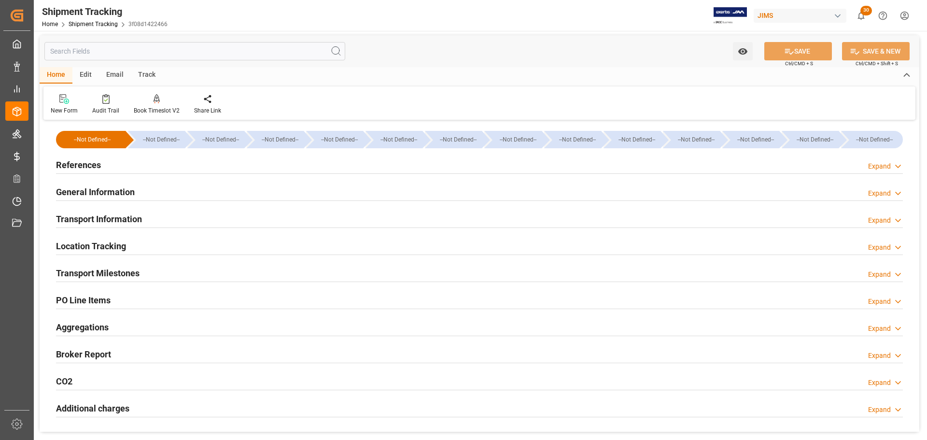
scroll to position [0, 0]
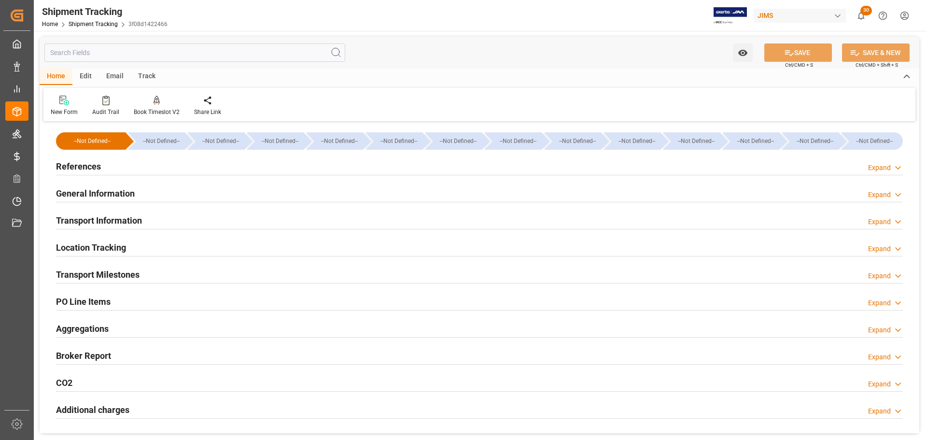
click at [143, 216] on div "Transport Information Expand" at bounding box center [479, 219] width 847 height 18
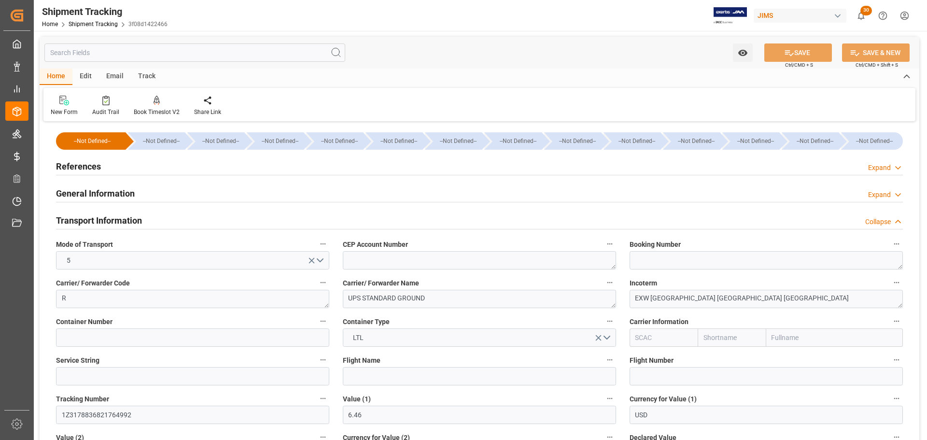
click at [161, 220] on div "Transport Information Collapse" at bounding box center [479, 219] width 847 height 18
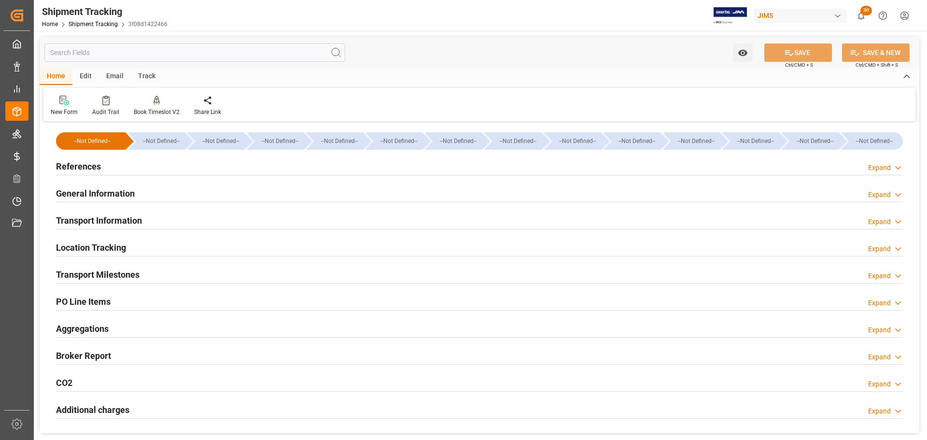
click at [156, 196] on div "General Information Expand" at bounding box center [479, 192] width 847 height 18
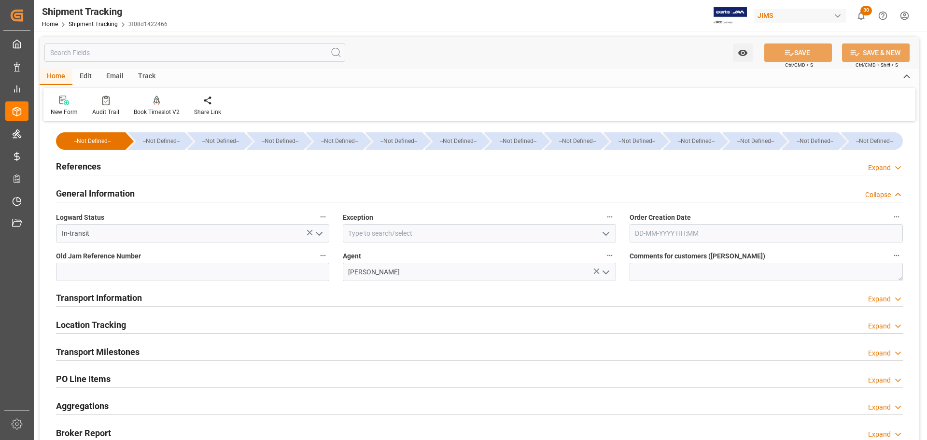
click at [167, 193] on div "General Information Collapse" at bounding box center [479, 192] width 847 height 18
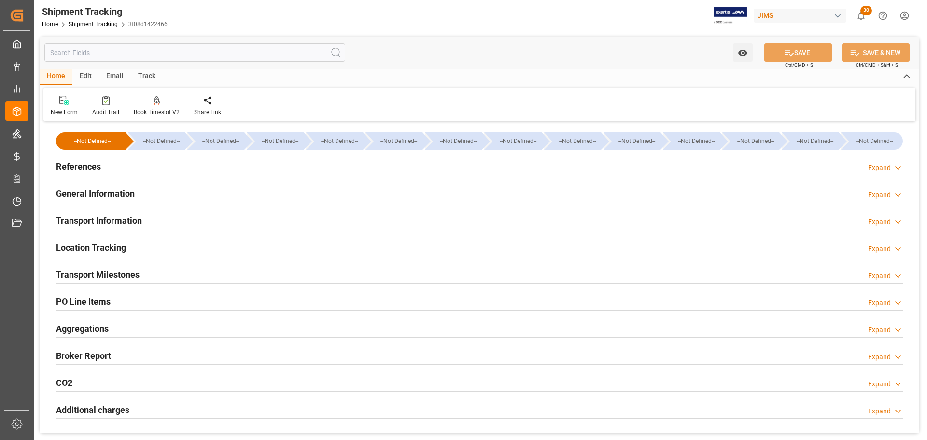
click at [168, 169] on div "References Expand" at bounding box center [479, 165] width 847 height 18
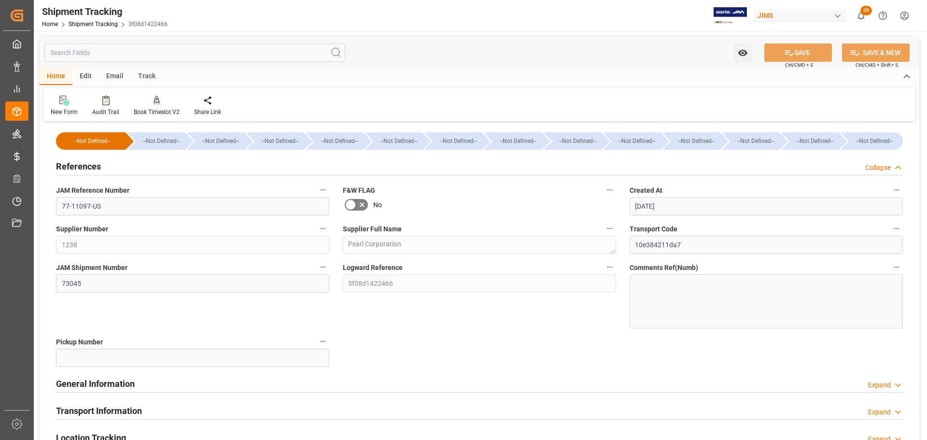
click at [168, 169] on div "References Collapse" at bounding box center [479, 165] width 847 height 18
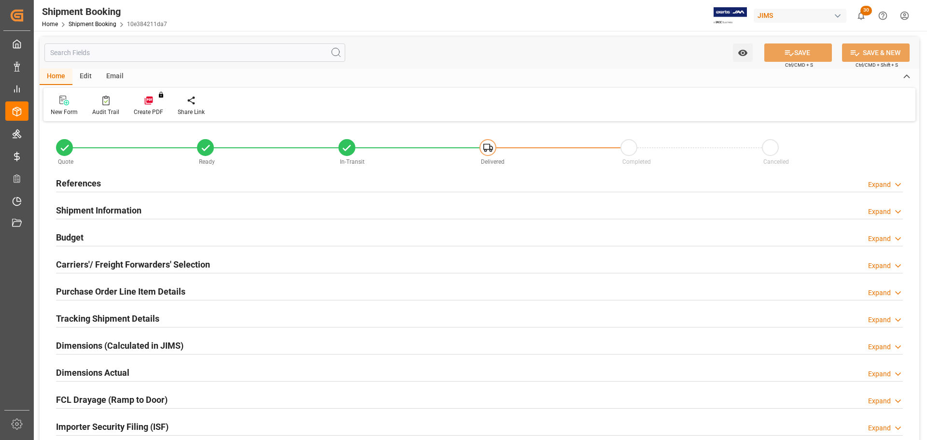
type input "1"
click at [121, 238] on div "Budget Expand" at bounding box center [479, 236] width 847 height 18
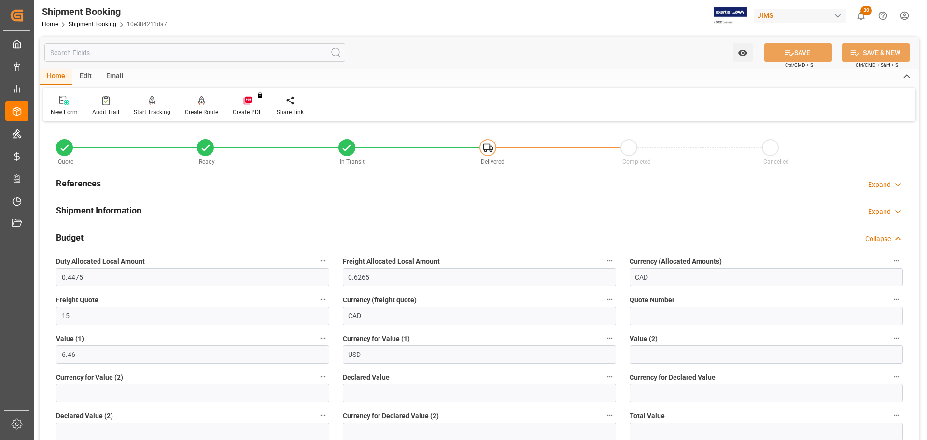
click at [121, 238] on div "Budget Collapse" at bounding box center [479, 236] width 847 height 18
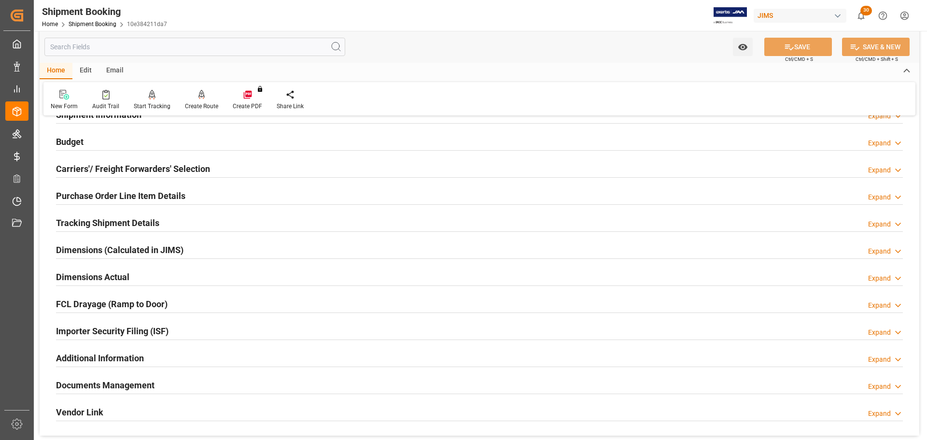
scroll to position [97, 0]
click at [121, 190] on h2 "Purchase Order Line Item Details" at bounding box center [120, 194] width 129 height 13
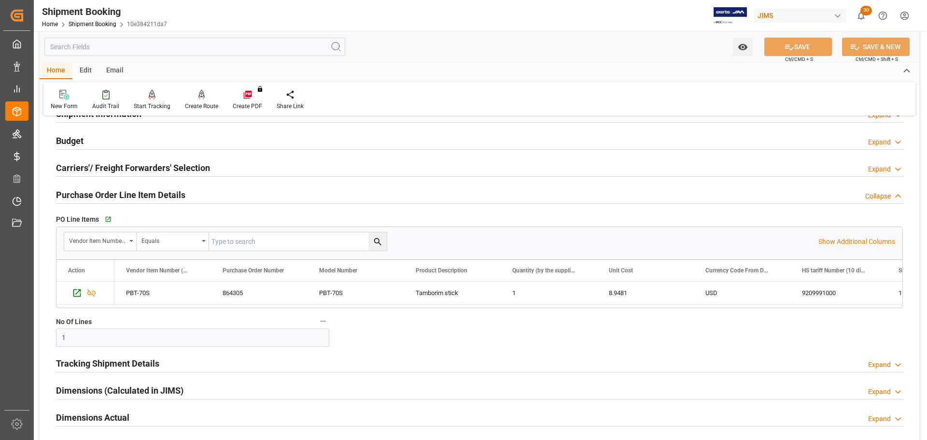
click at [123, 190] on h2 "Purchase Order Line Item Details" at bounding box center [120, 194] width 129 height 13
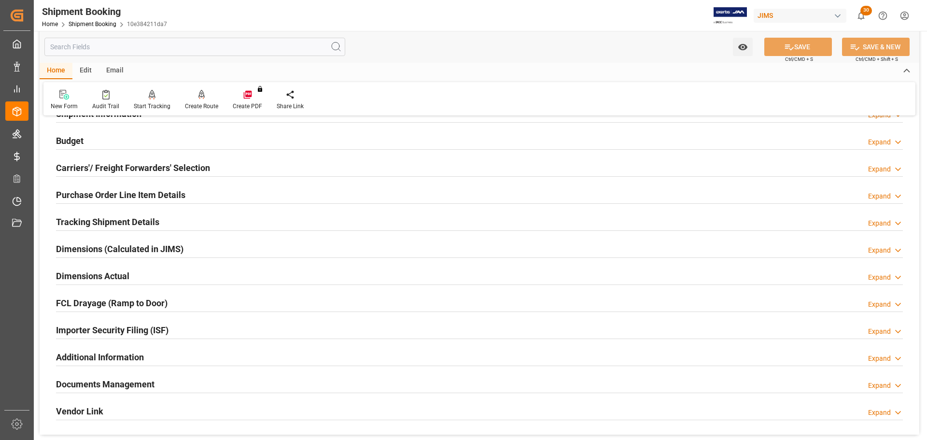
click at [117, 214] on div "Tracking Shipment Details" at bounding box center [107, 221] width 103 height 18
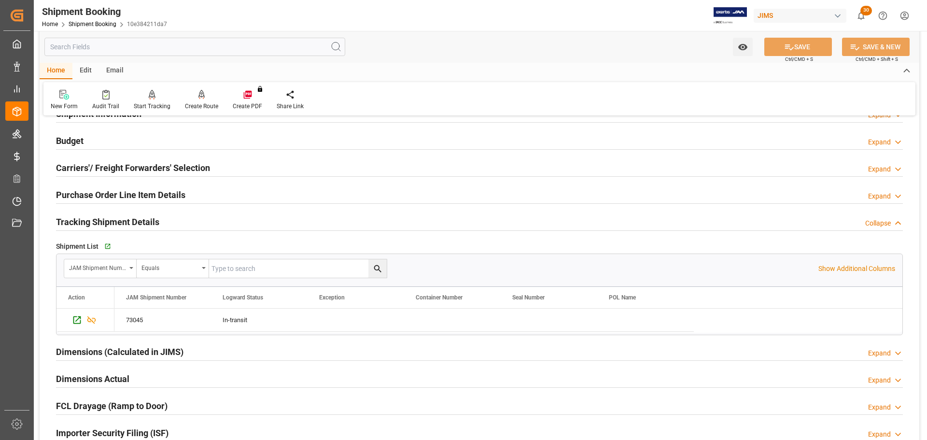
click at [117, 214] on div "Tracking Shipment Details" at bounding box center [107, 221] width 103 height 18
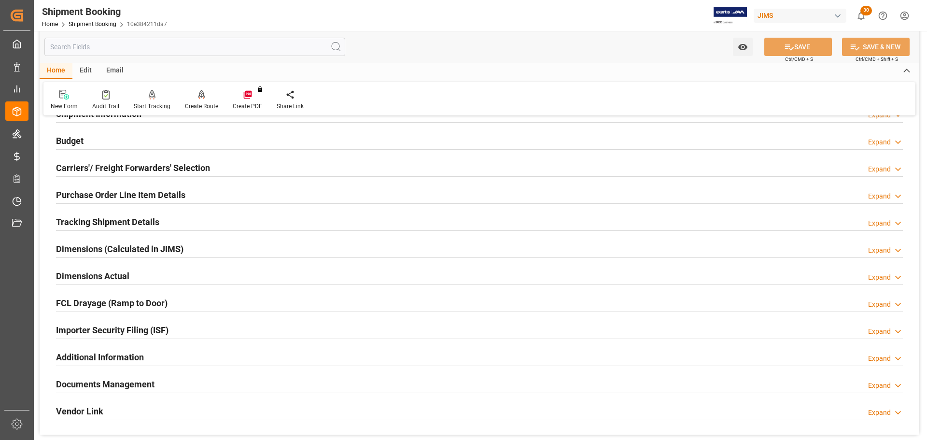
click at [110, 273] on h2 "Dimensions Actual" at bounding box center [92, 275] width 73 height 13
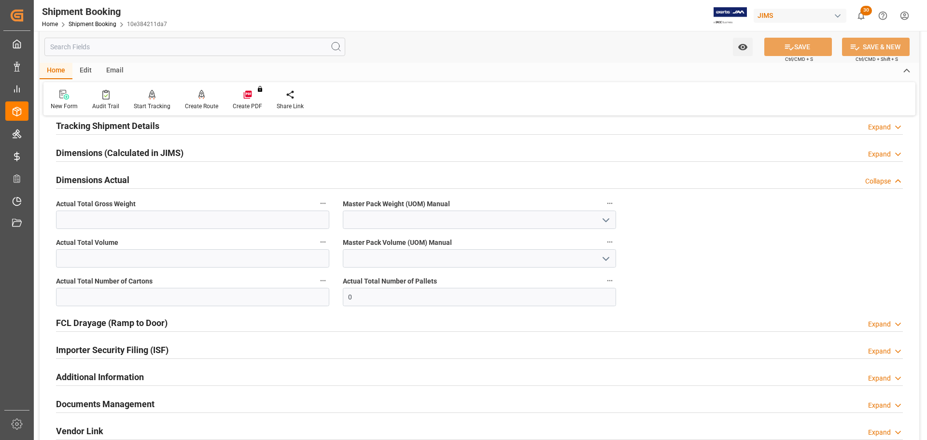
scroll to position [193, 0]
click at [100, 220] on input "text" at bounding box center [192, 219] width 273 height 18
click at [133, 218] on input "text" at bounding box center [192, 219] width 273 height 18
type input "2"
click at [210, 299] on input "text" at bounding box center [192, 296] width 273 height 18
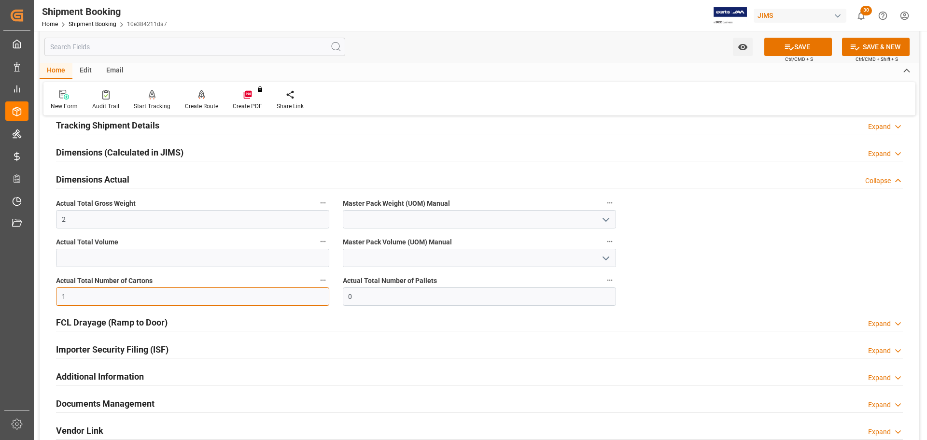
type input "1"
click at [607, 217] on icon "open menu" at bounding box center [606, 220] width 12 height 12
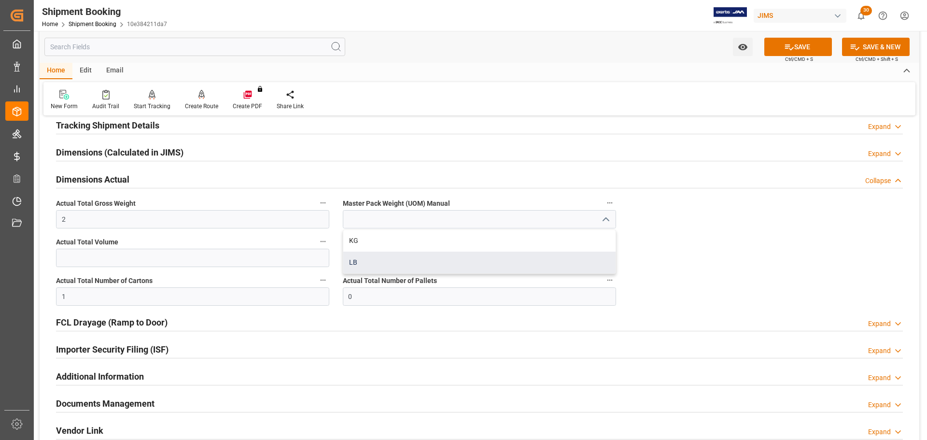
click at [476, 268] on div "LB" at bounding box center [479, 263] width 272 height 22
type input "LB"
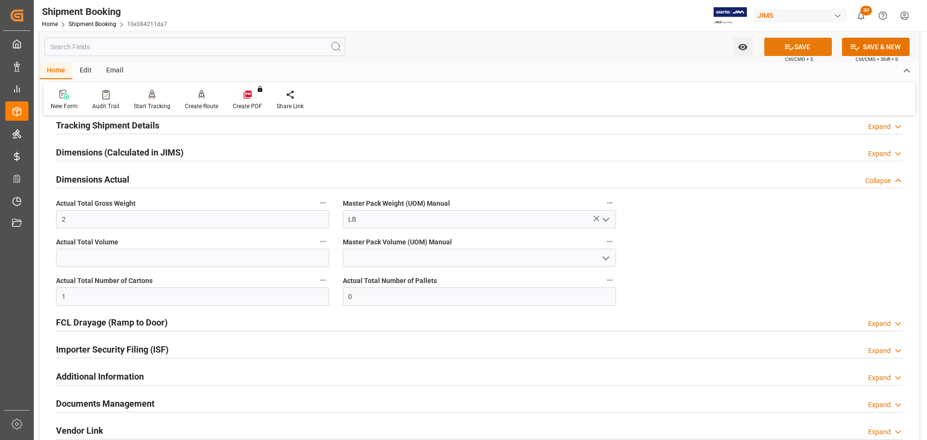
click at [810, 45] on button "SAVE" at bounding box center [798, 47] width 68 height 18
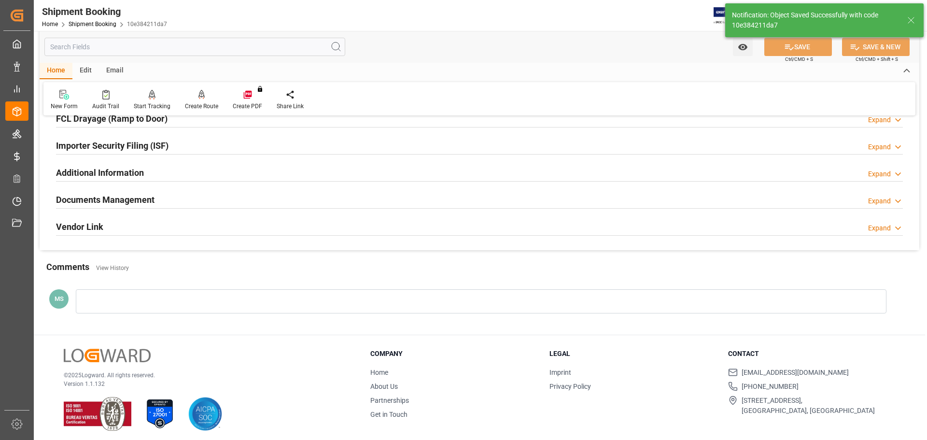
scroll to position [285, 0]
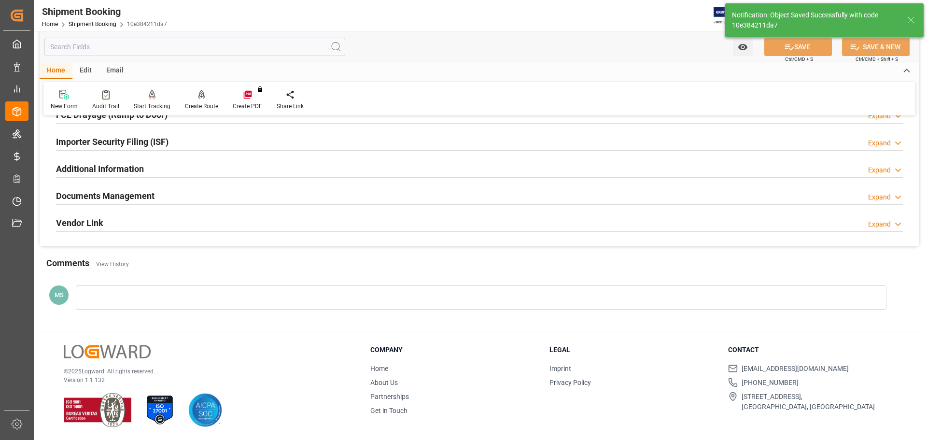
click at [169, 201] on div "Documents Management Expand" at bounding box center [479, 195] width 847 height 18
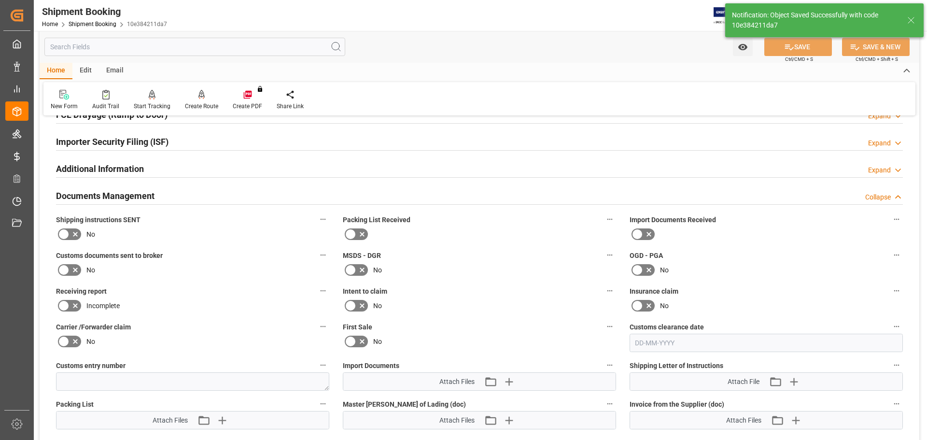
click at [69, 231] on icon at bounding box center [64, 234] width 12 height 12
click at [0, 0] on input "checkbox" at bounding box center [0, 0] width 0 height 0
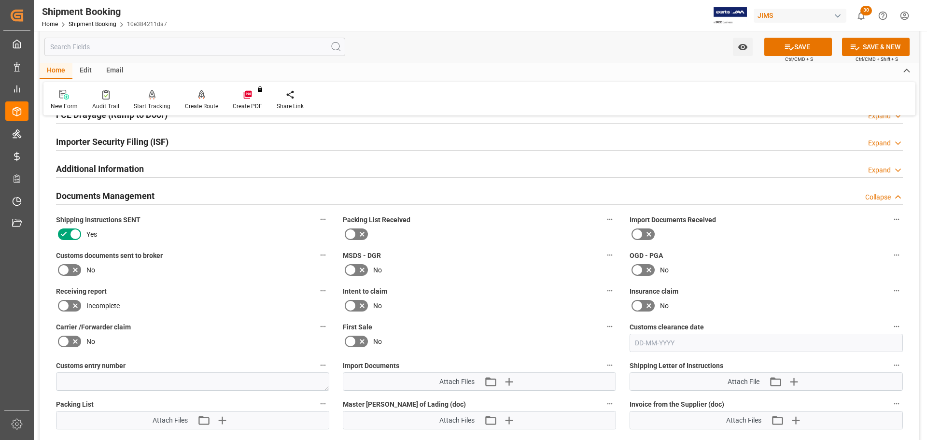
click at [72, 270] on icon at bounding box center [76, 270] width 12 height 12
click at [0, 0] on input "checkbox" at bounding box center [0, 0] width 0 height 0
click at [786, 49] on icon at bounding box center [789, 47] width 10 height 10
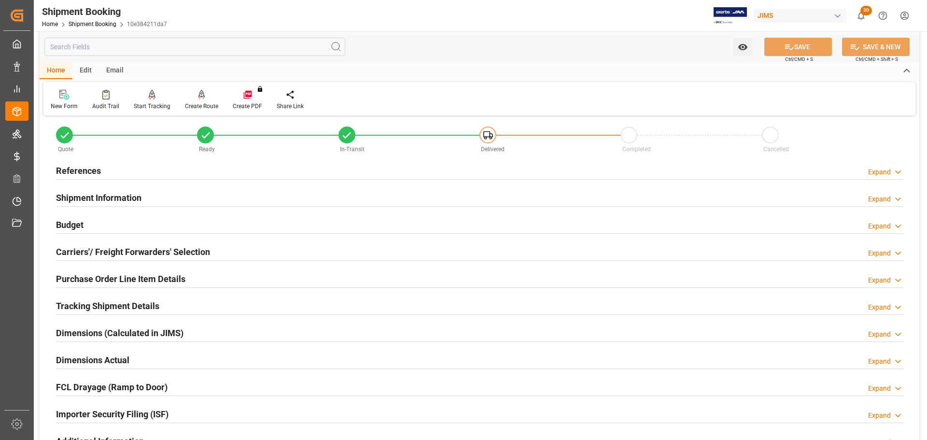
scroll to position [0, 0]
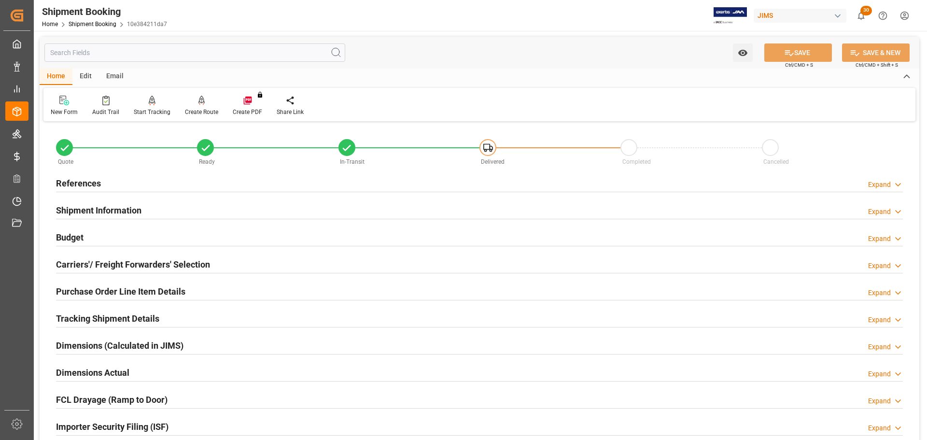
click at [119, 185] on div "References Expand" at bounding box center [479, 182] width 847 height 18
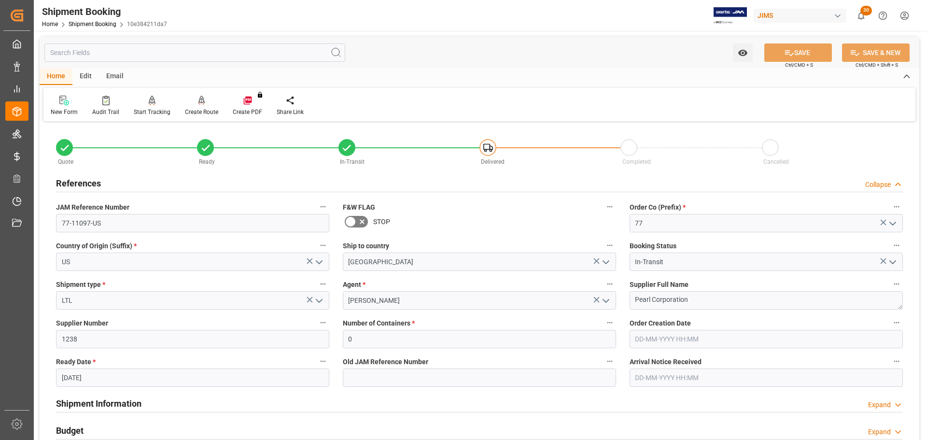
click at [119, 185] on div "References Collapse" at bounding box center [479, 182] width 847 height 18
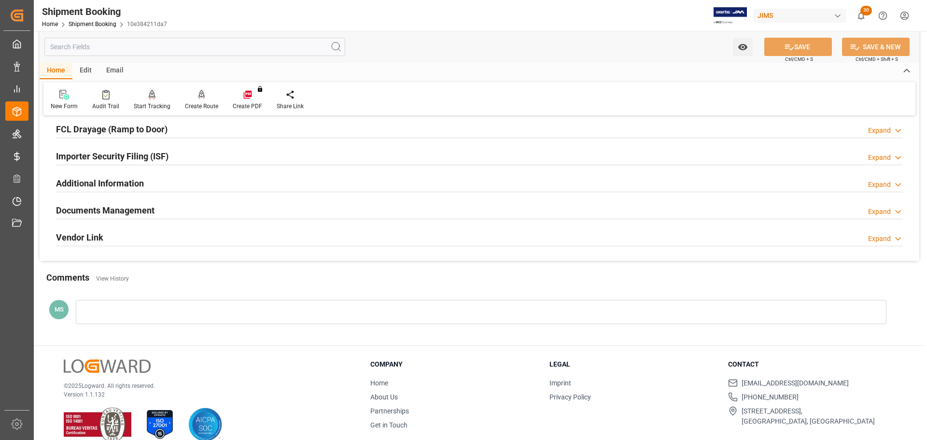
scroll to position [285, 0]
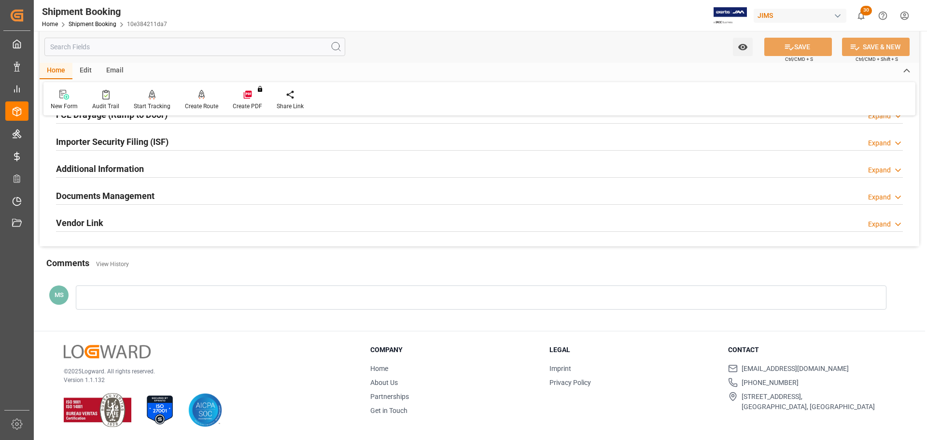
click at [161, 197] on div "Documents Management Expand" at bounding box center [479, 195] width 847 height 18
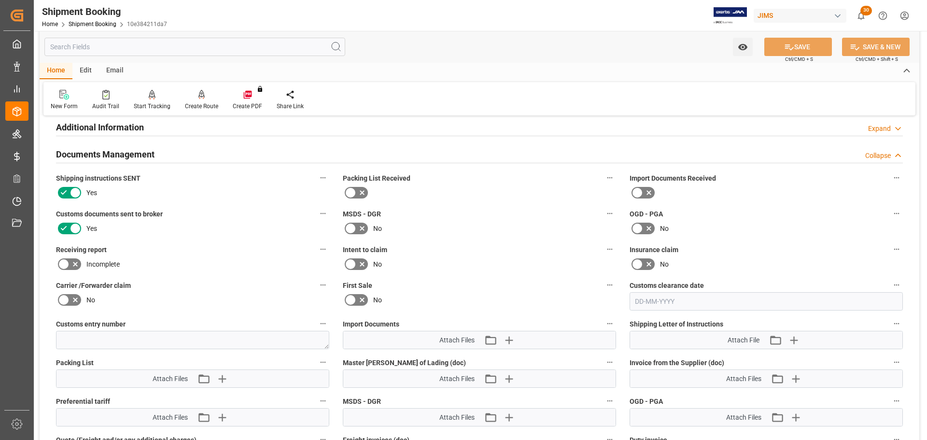
scroll to position [381, 0]
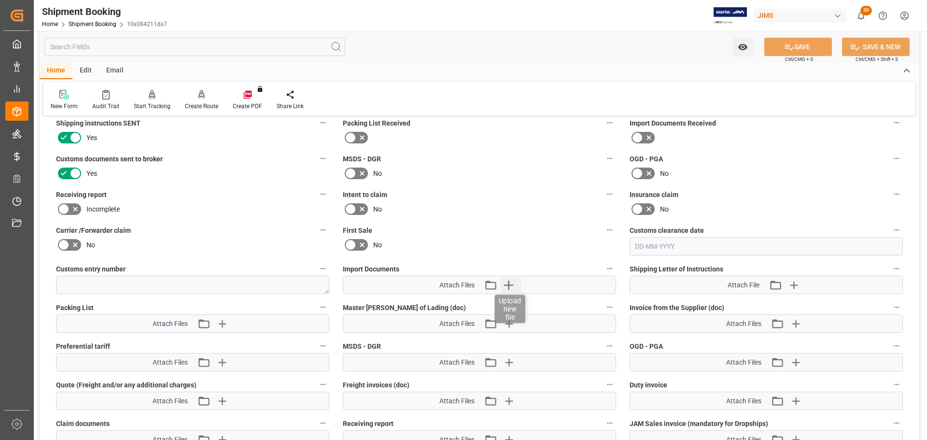
click at [511, 281] on icon "button" at bounding box center [508, 284] width 15 height 15
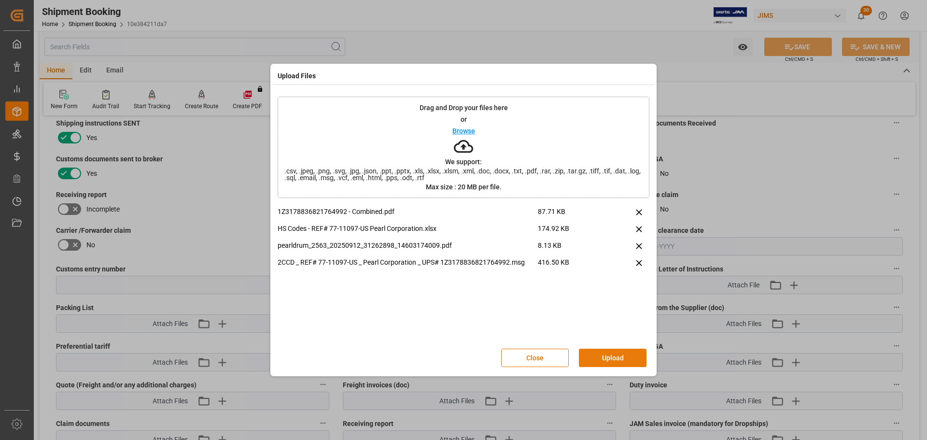
click at [605, 361] on button "Upload" at bounding box center [613, 358] width 68 height 18
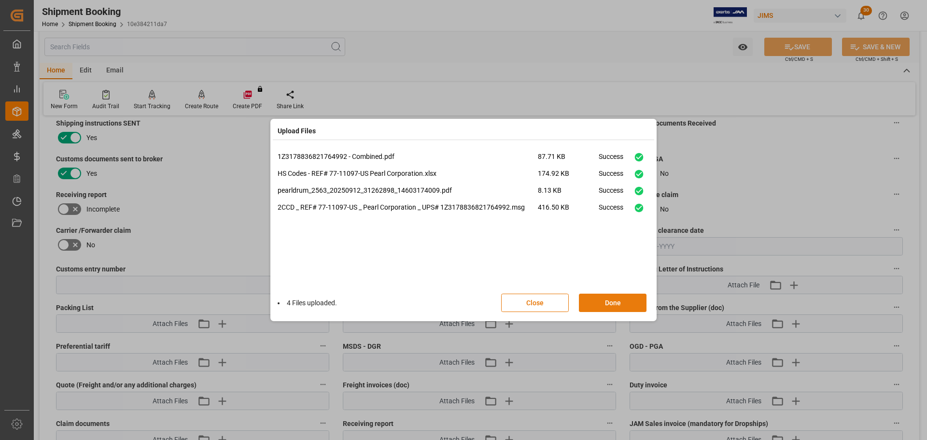
click at [606, 305] on button "Done" at bounding box center [613, 303] width 68 height 18
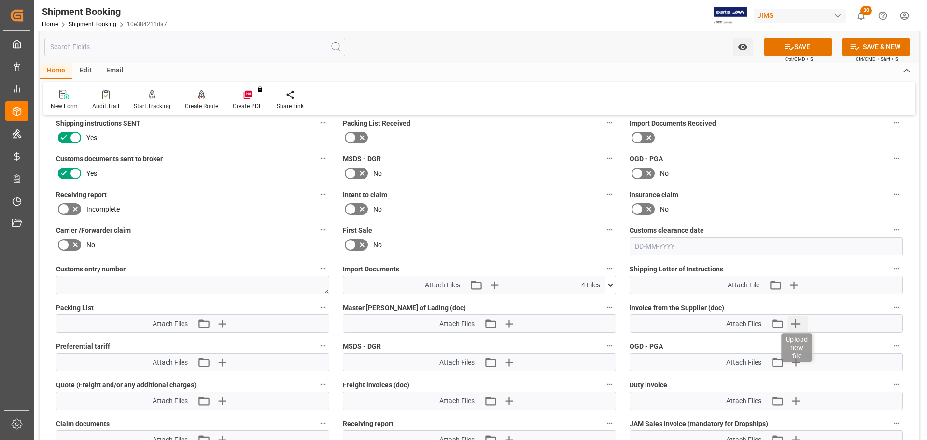
click at [799, 323] on icon "button" at bounding box center [795, 323] width 9 height 9
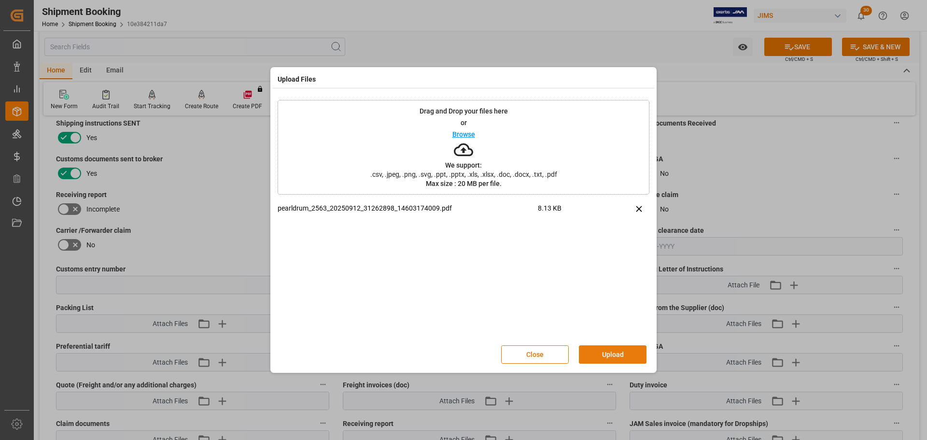
click at [629, 350] on button "Upload" at bounding box center [613, 354] width 68 height 18
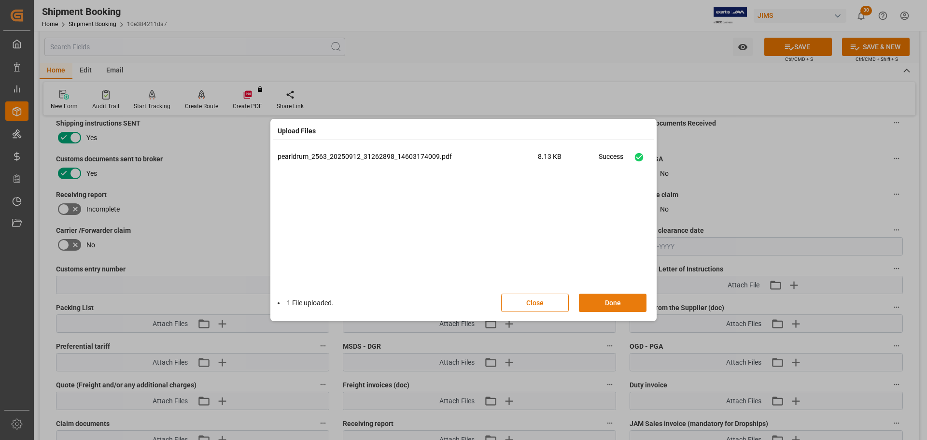
click at [627, 301] on button "Done" at bounding box center [613, 303] width 68 height 18
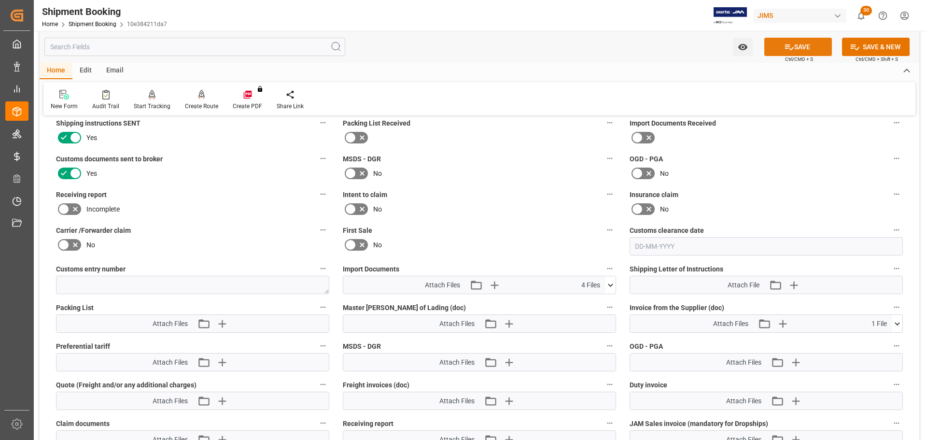
click at [794, 50] on button "SAVE" at bounding box center [798, 47] width 68 height 18
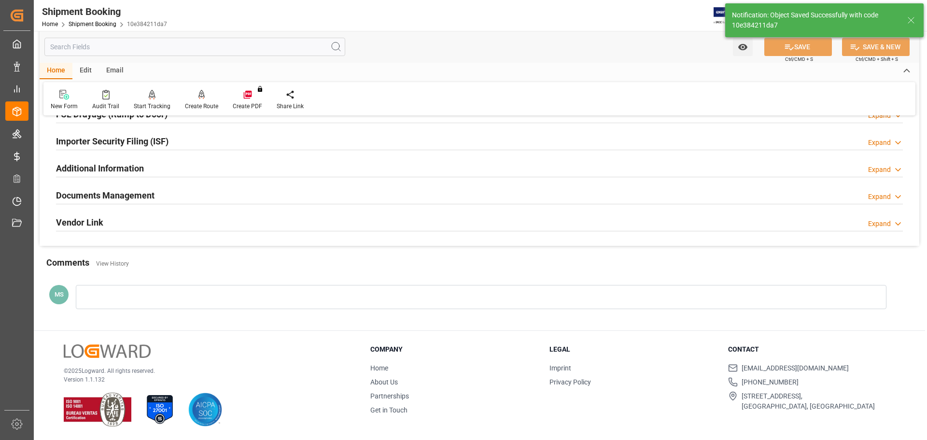
scroll to position [285, 0]
click at [164, 197] on div "Documents Management Expand" at bounding box center [479, 195] width 847 height 18
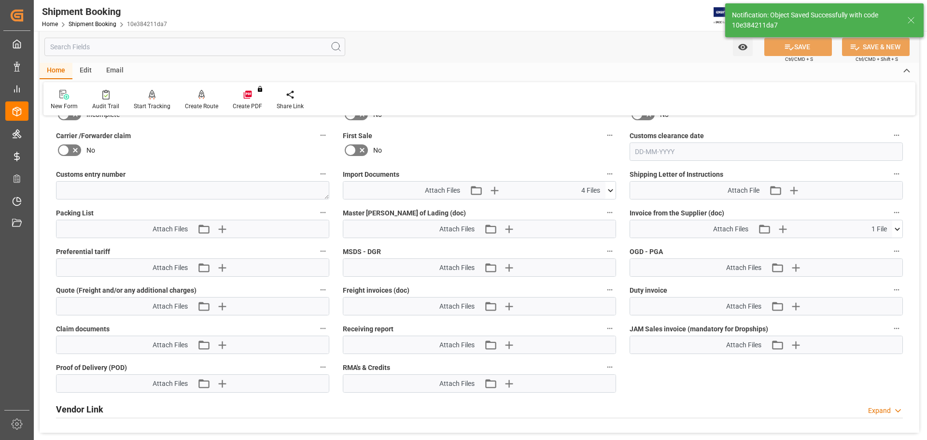
scroll to position [478, 0]
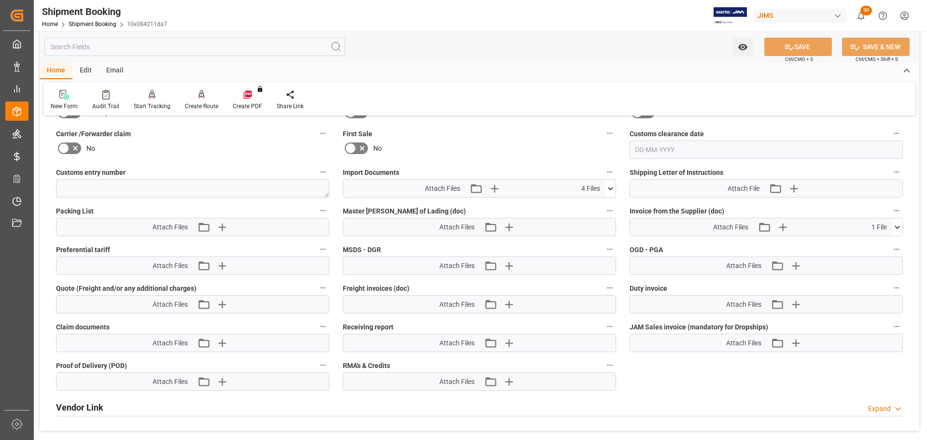
click at [612, 187] on icon at bounding box center [610, 188] width 10 height 10
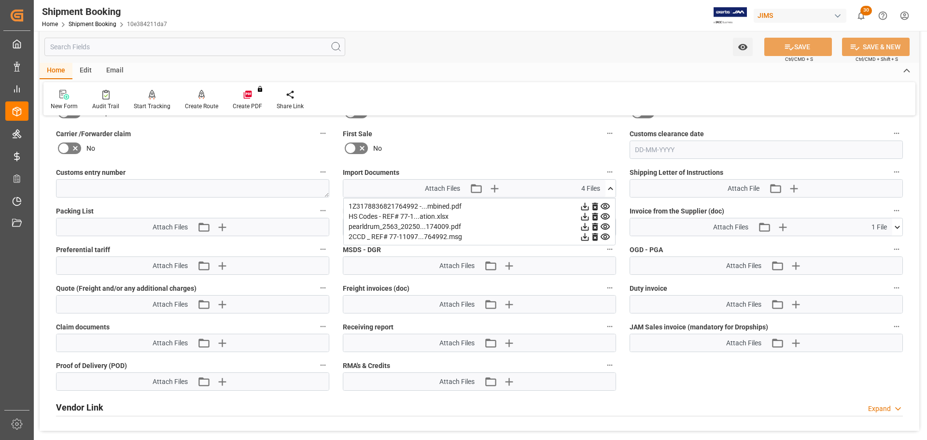
click at [612, 187] on icon at bounding box center [610, 188] width 10 height 10
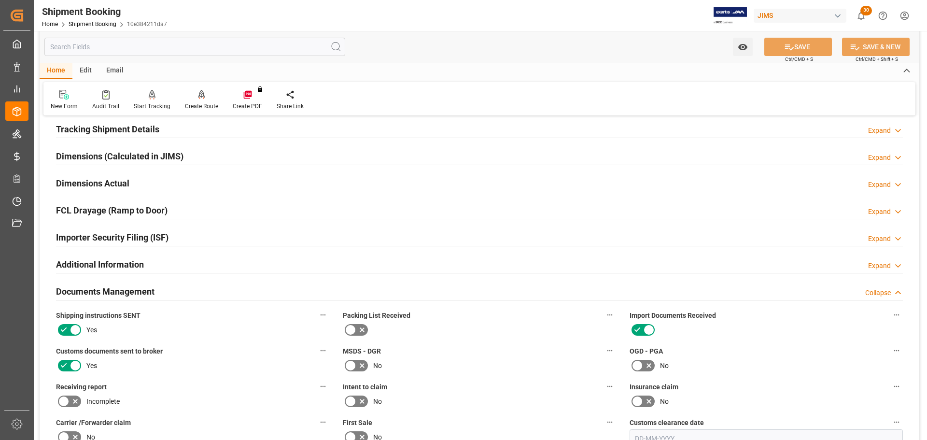
scroll to position [188, 0]
click at [165, 288] on div "Documents Management Collapse" at bounding box center [479, 291] width 847 height 18
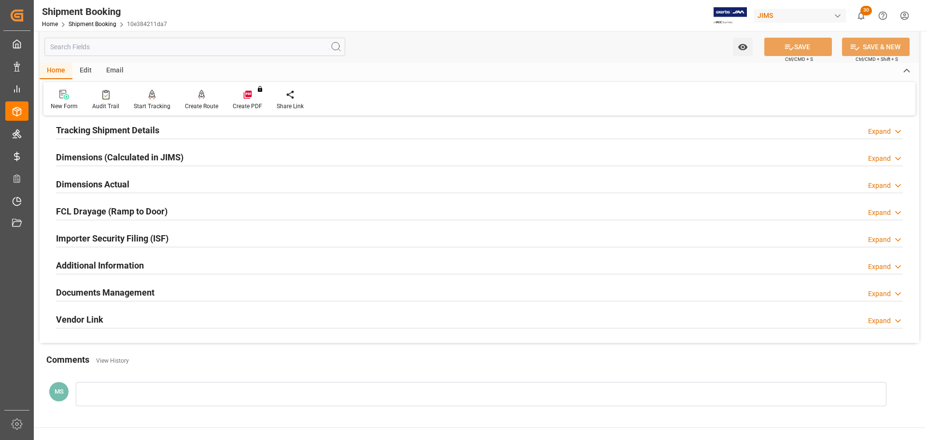
click at [130, 288] on h2 "Documents Management" at bounding box center [105, 292] width 98 height 13
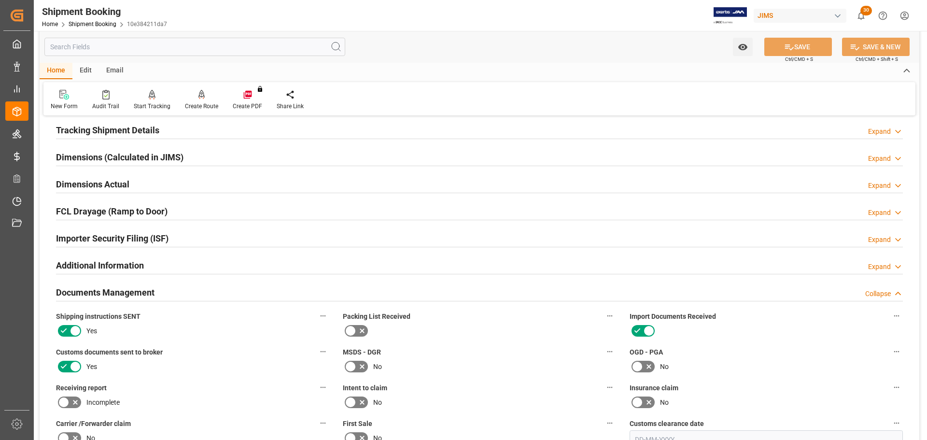
scroll to position [0, 0]
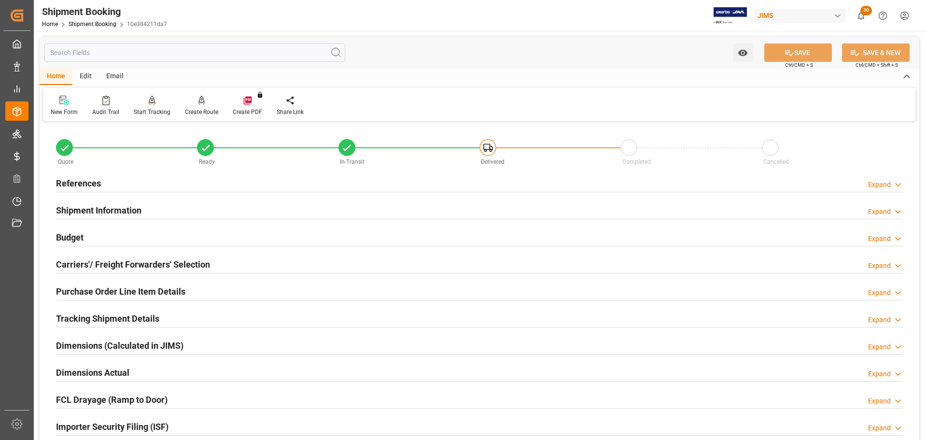
click at [123, 309] on div "Tracking Shipment Details" at bounding box center [107, 317] width 103 height 18
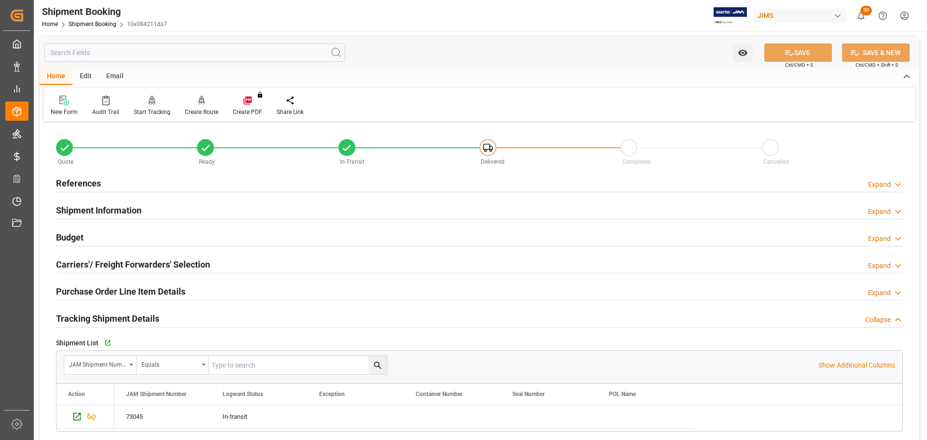
click at [123, 313] on h2 "Tracking Shipment Details" at bounding box center [107, 318] width 103 height 13
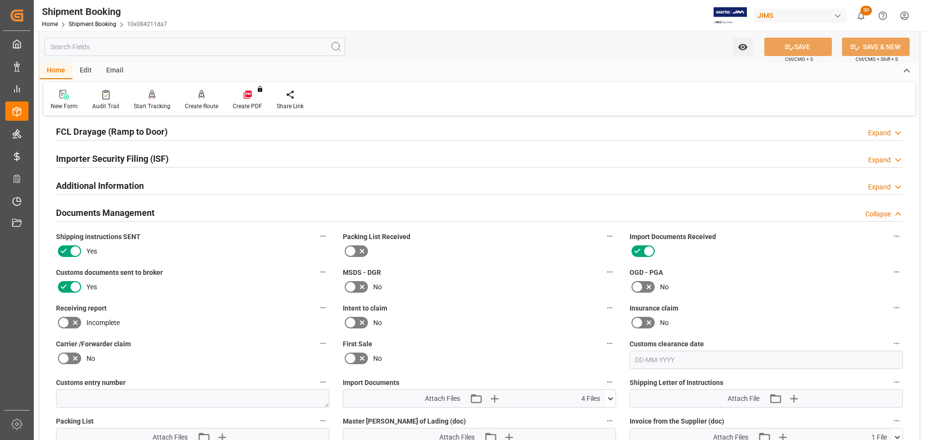
scroll to position [290, 0]
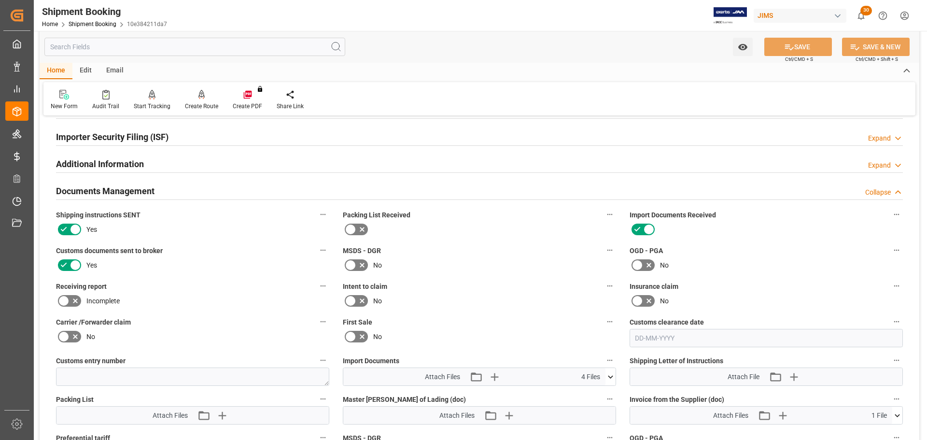
click at [121, 186] on h2 "Documents Management" at bounding box center [105, 190] width 98 height 13
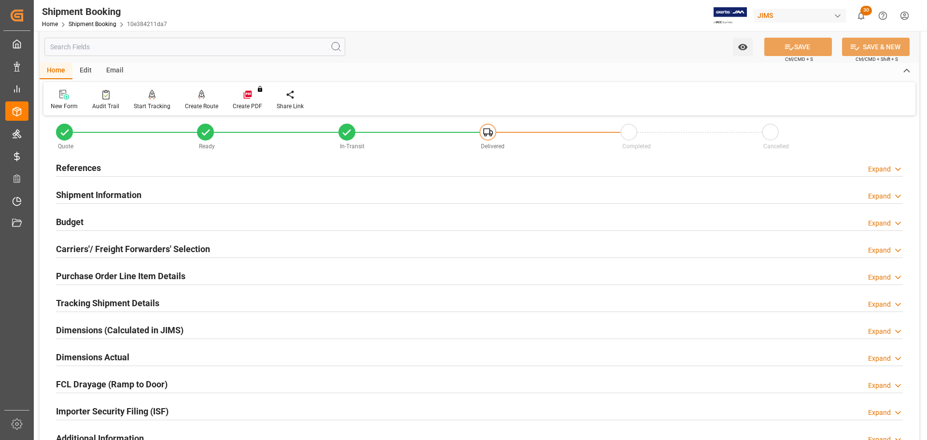
scroll to position [0, 0]
